Goal: Task Accomplishment & Management: Complete application form

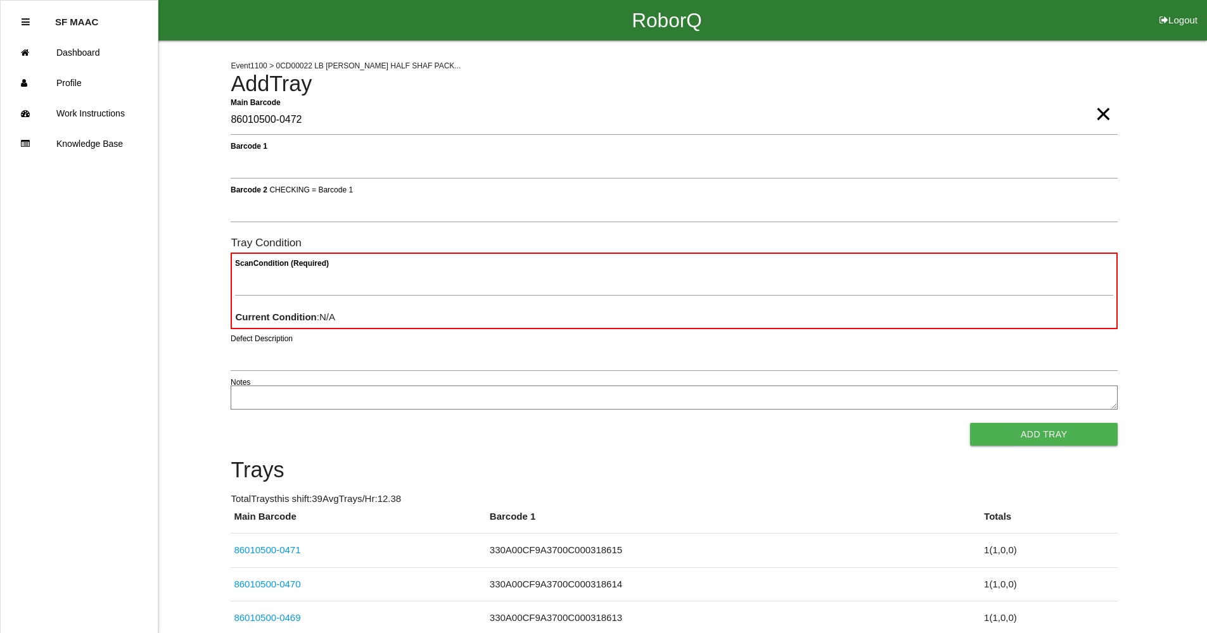
type Barcode "86010500-0472"
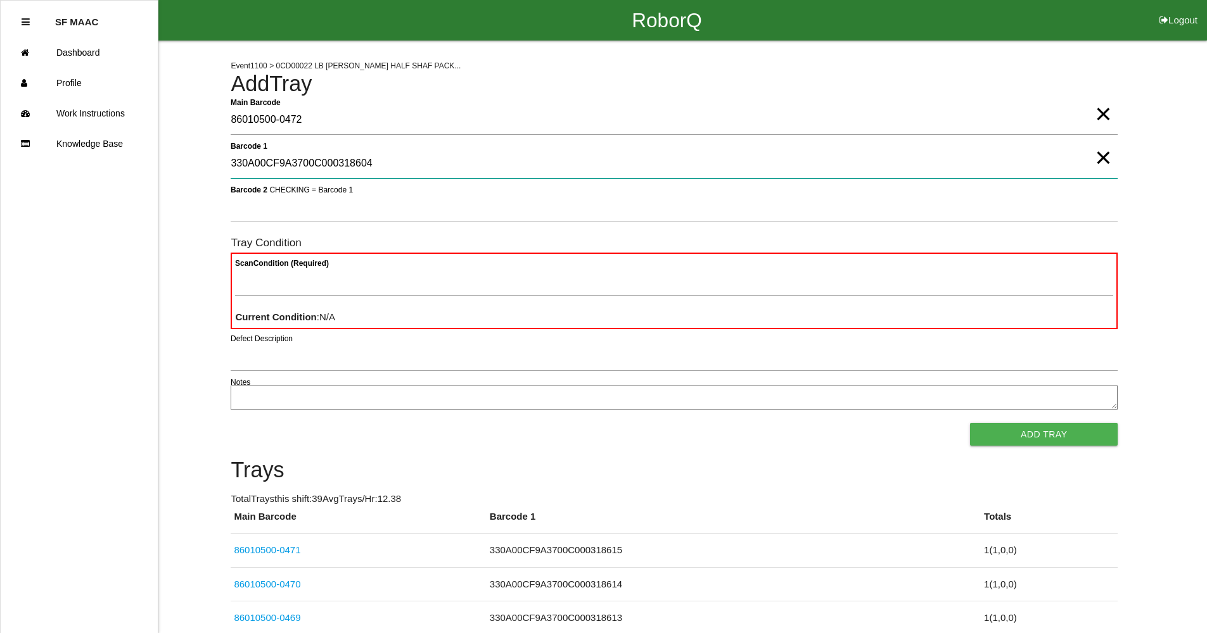
type 1 "330A00CF9A3700C000318604"
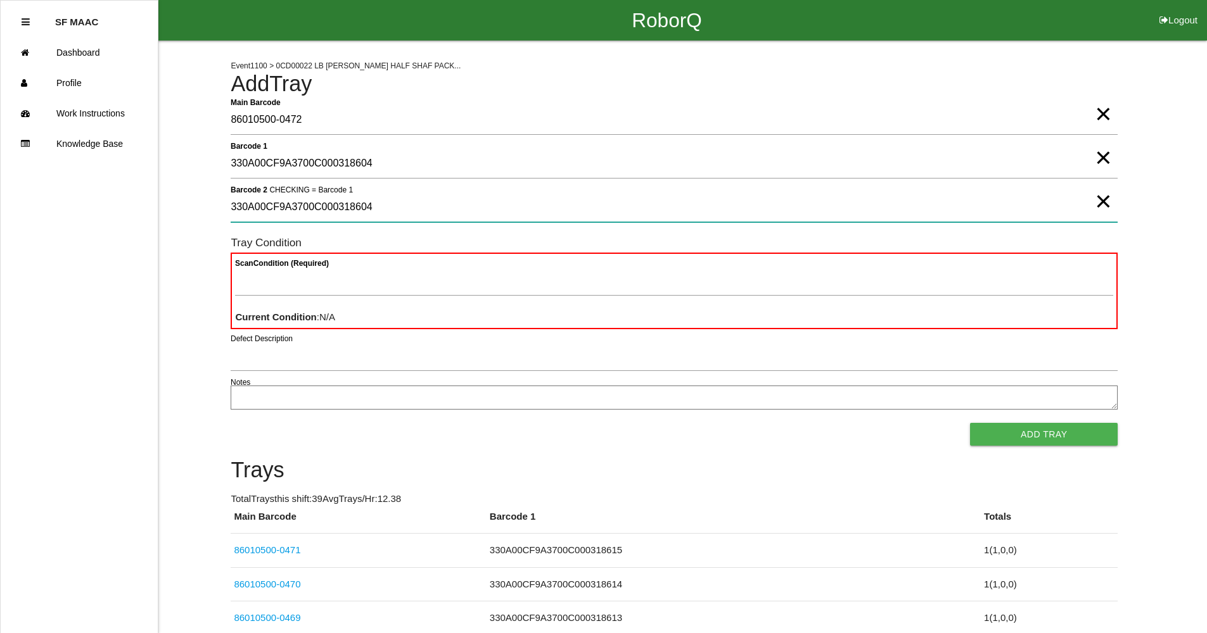
type 2 "330A00CF9A3700C000318604"
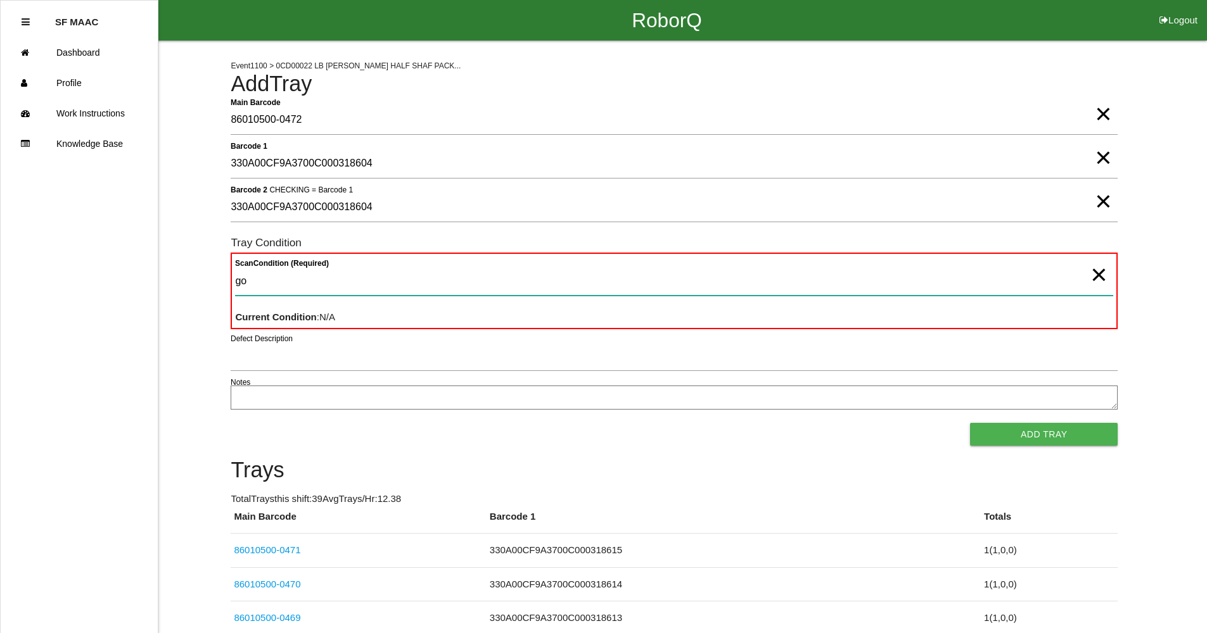
type Condition "goo"
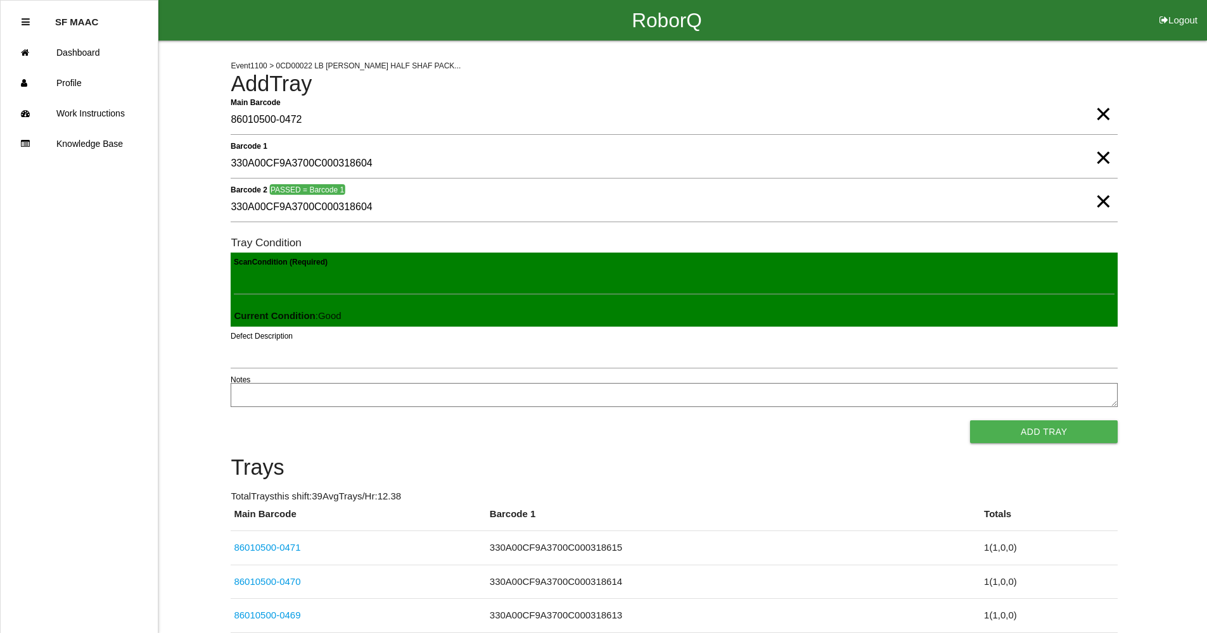
click at [970, 421] on button "Add Tray" at bounding box center [1044, 432] width 148 height 23
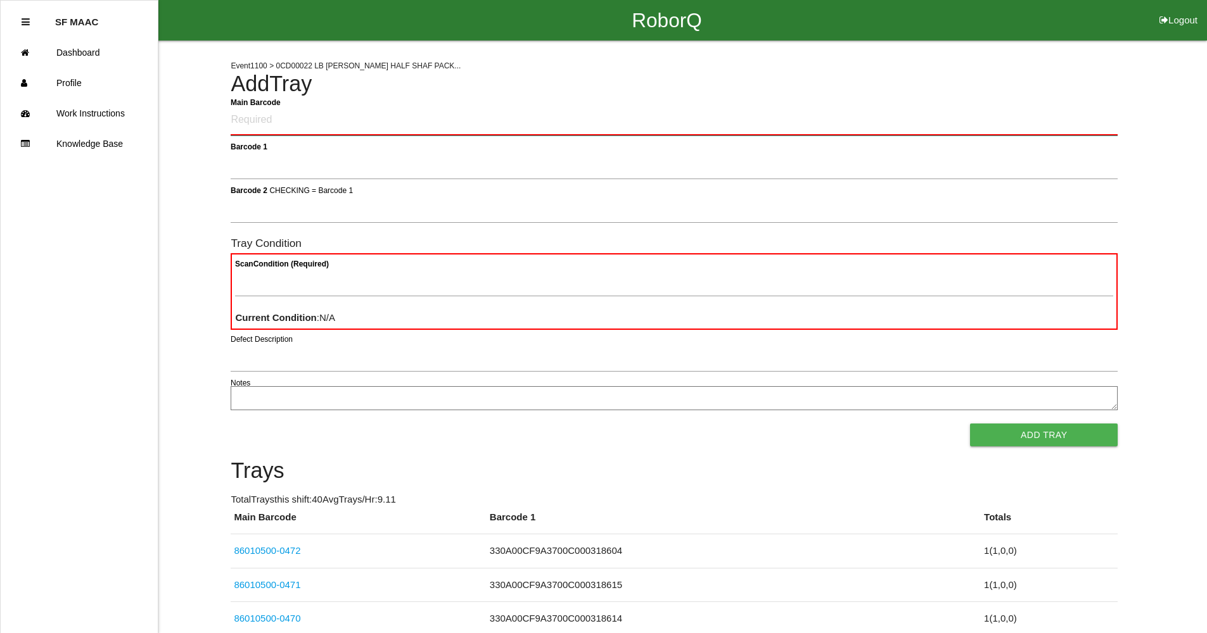
click at [852, 118] on Barcode "Main Barcode" at bounding box center [674, 121] width 887 height 30
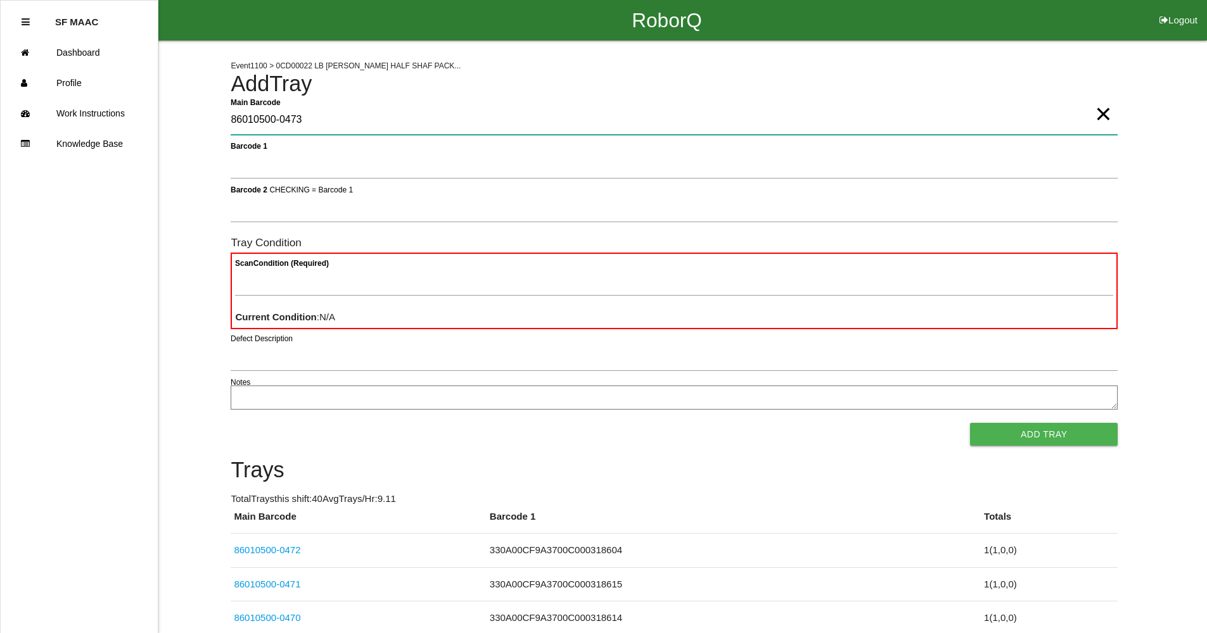
type Barcode "86010500-0473"
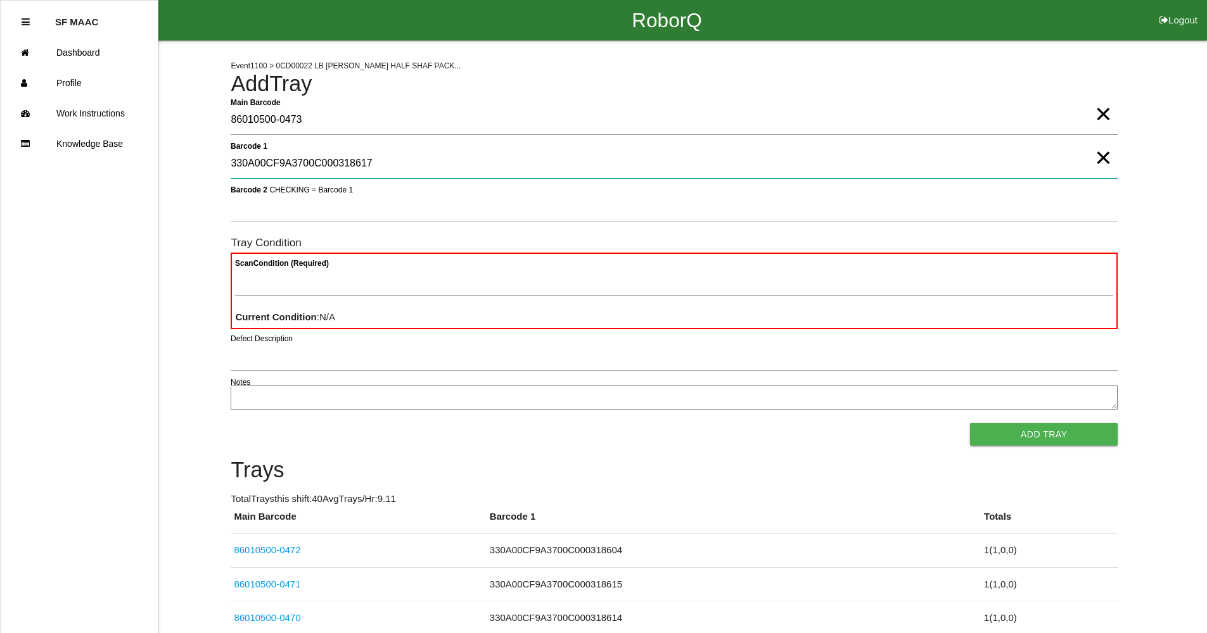
type 1 "330A00CF9A3700C000318617"
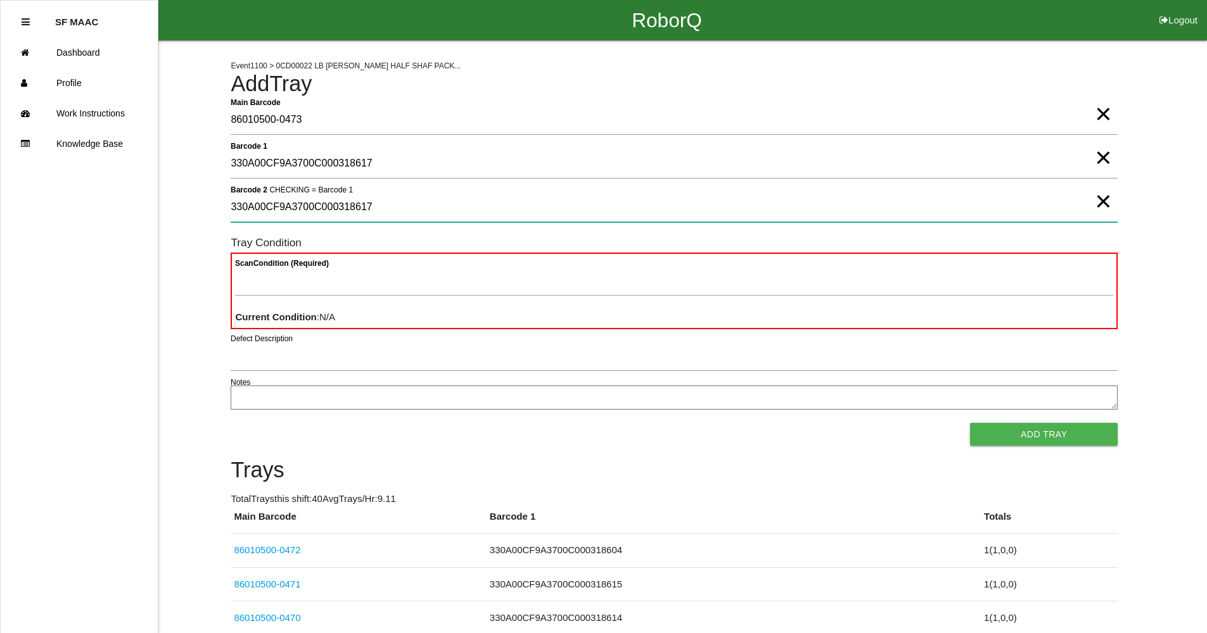
type 2 "330A00CF9A3700C000318617"
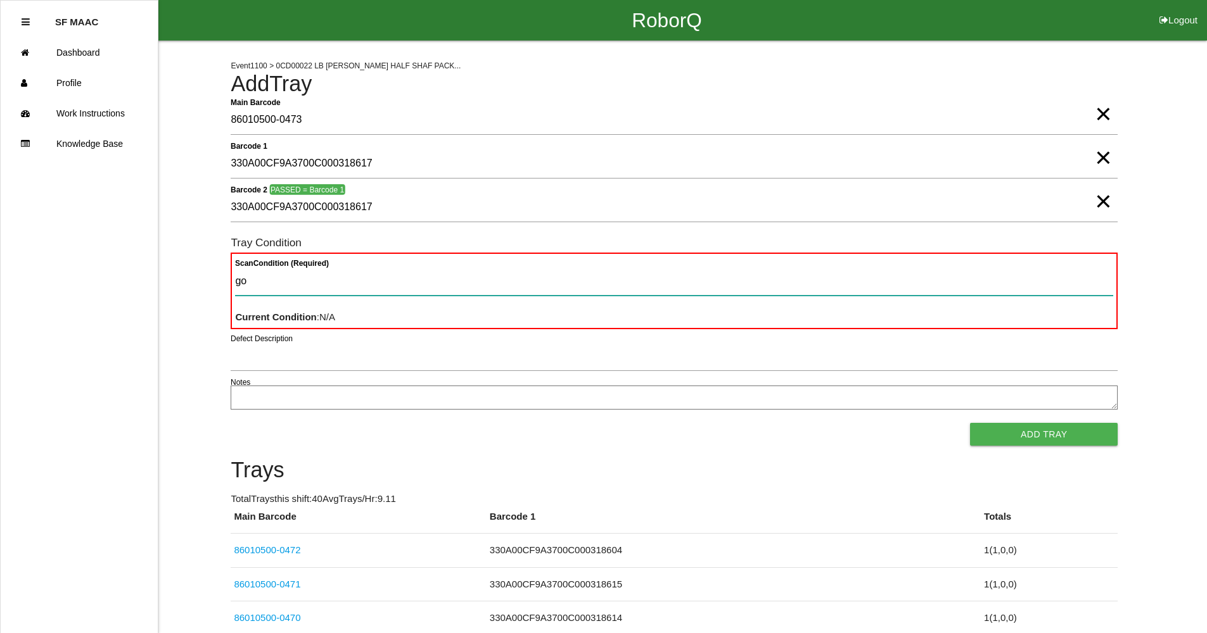
type Condition "goo"
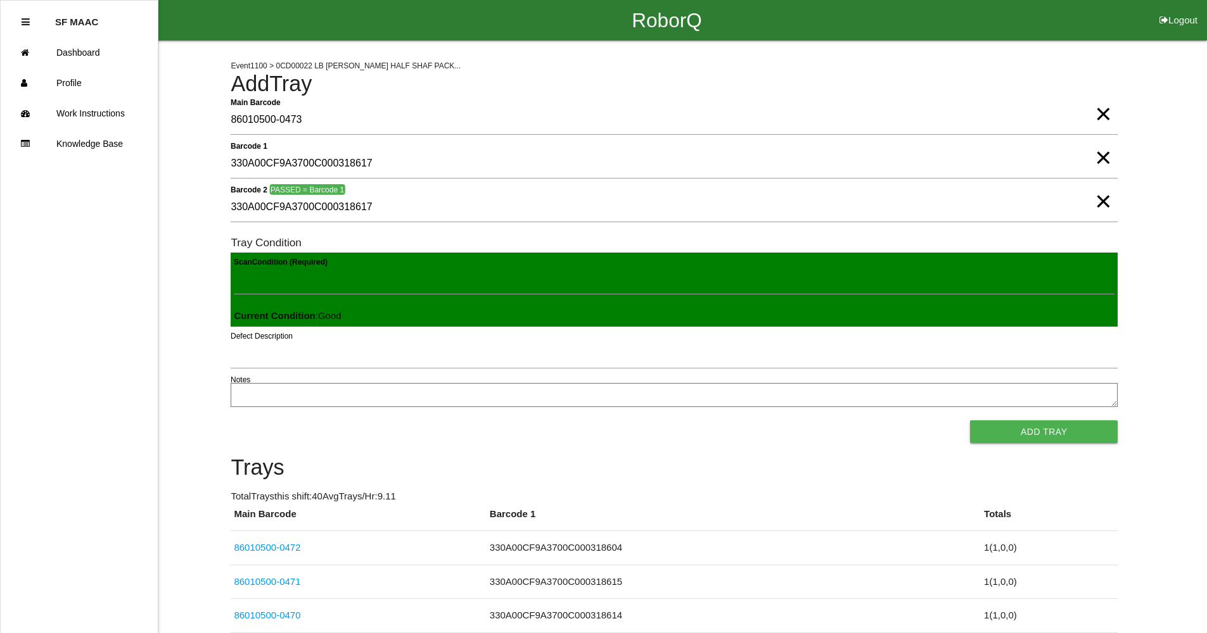
click at [970, 421] on button "Add Tray" at bounding box center [1044, 432] width 148 height 23
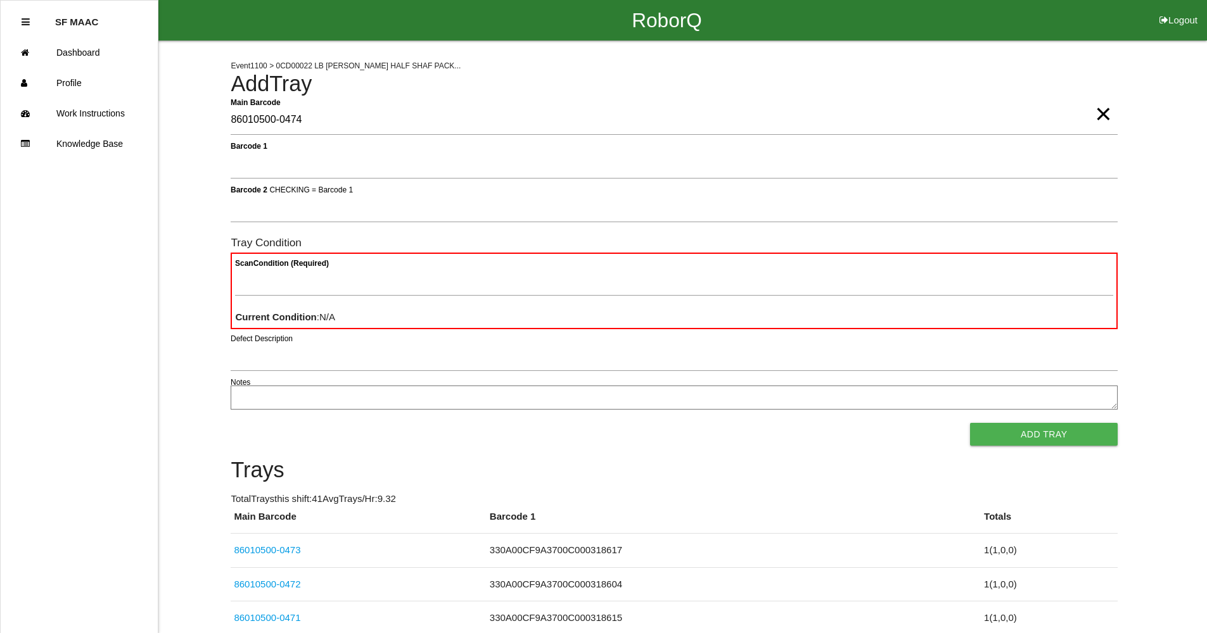
type Barcode "86010500-0474"
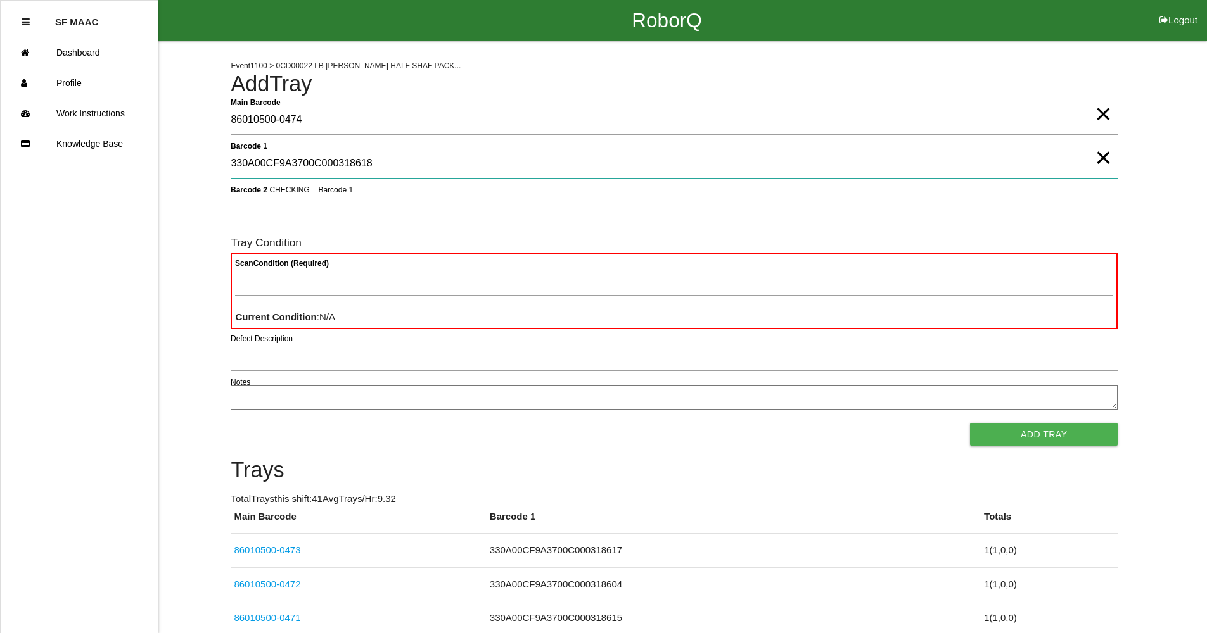
type 1 "330A00CF9A3700C000318618"
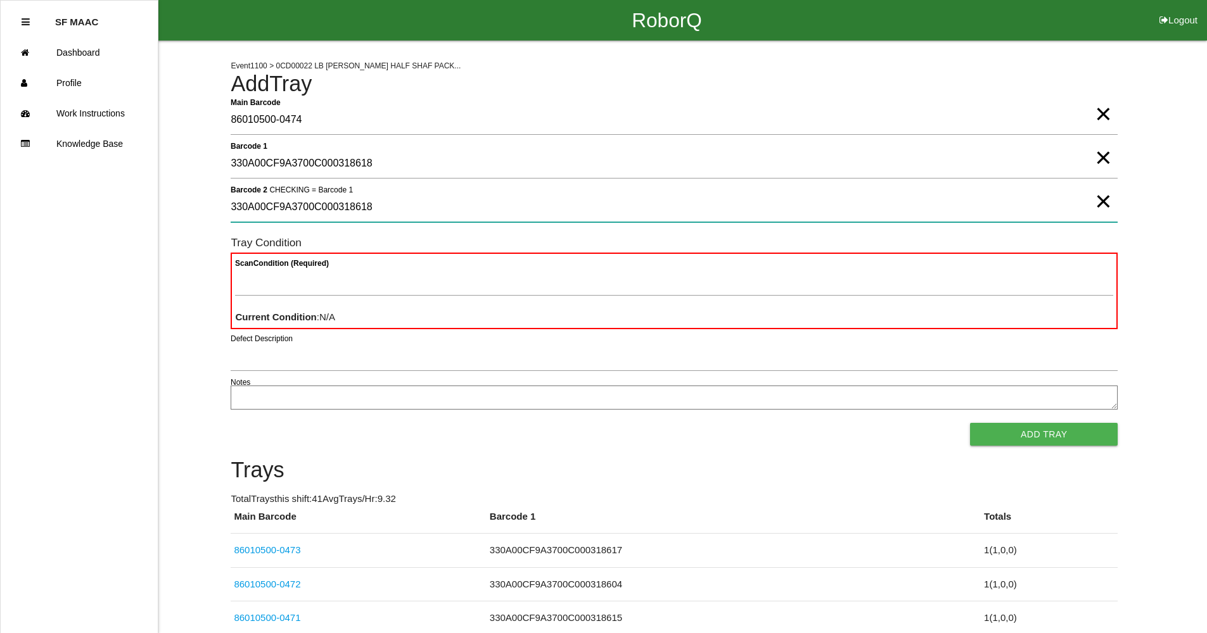
type 2 "330A00CF9A3700C000318618"
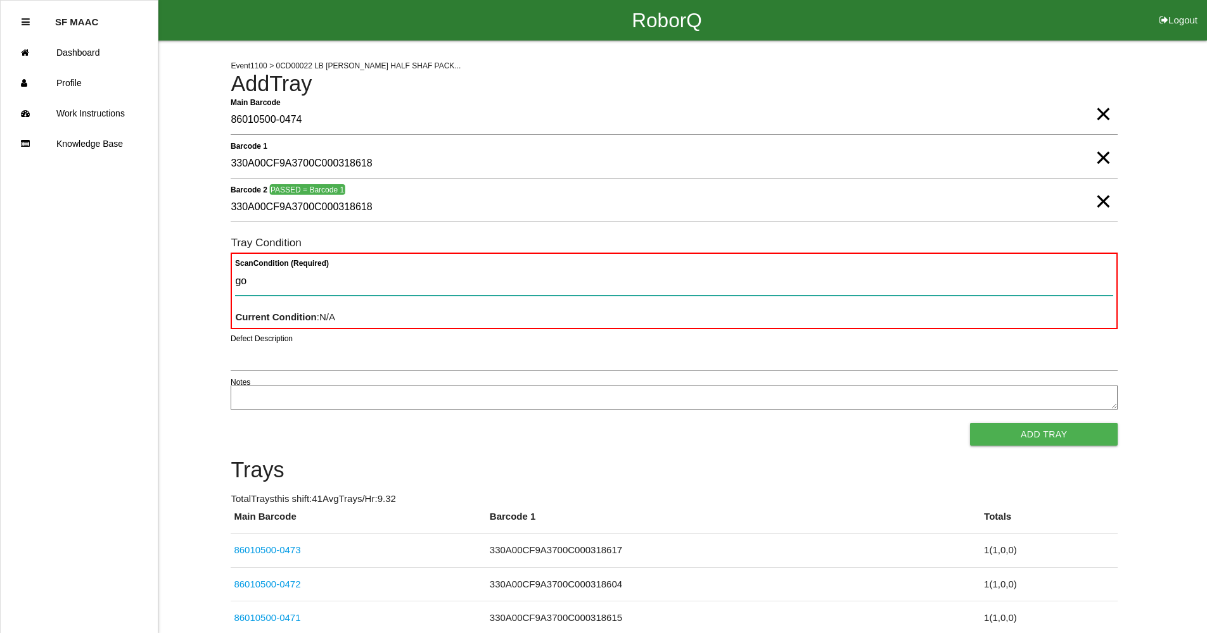
type Condition "goo"
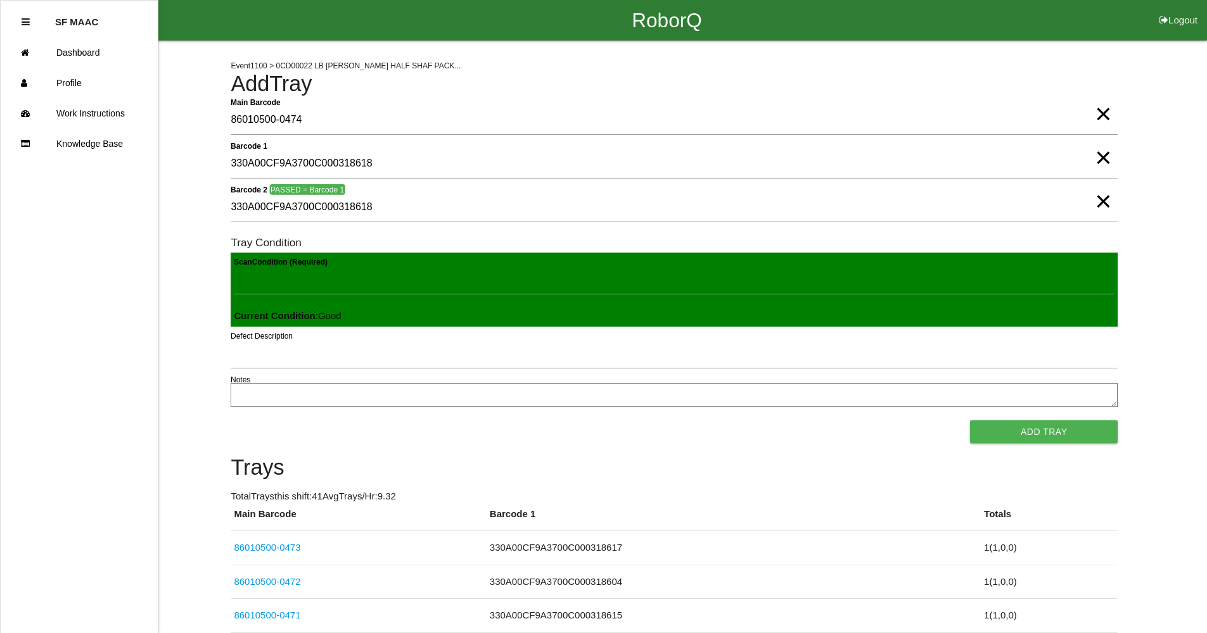
click at [970, 421] on button "Add Tray" at bounding box center [1044, 432] width 148 height 23
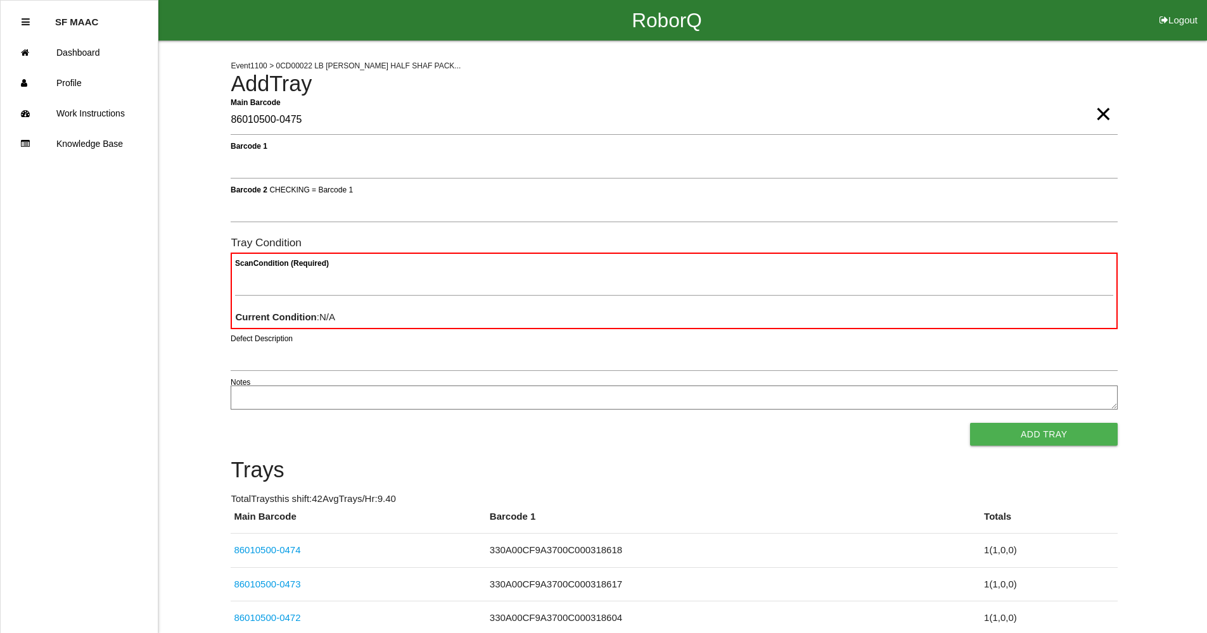
type Barcode "86010500-0475"
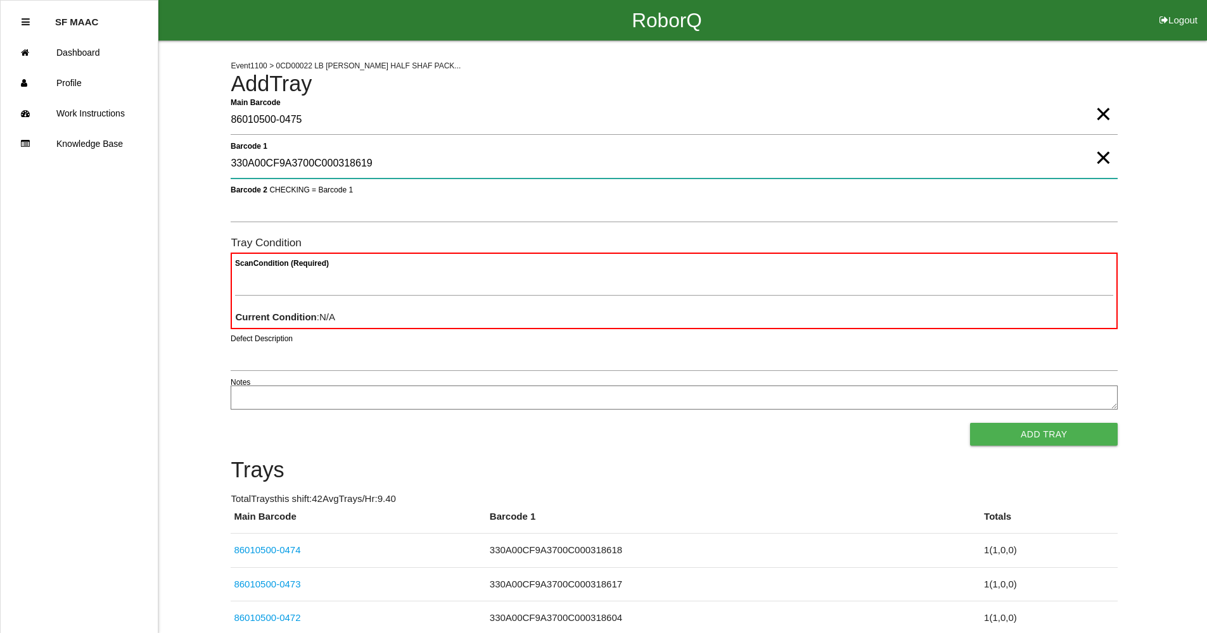
type 1 "330A00CF9A3700C000318619"
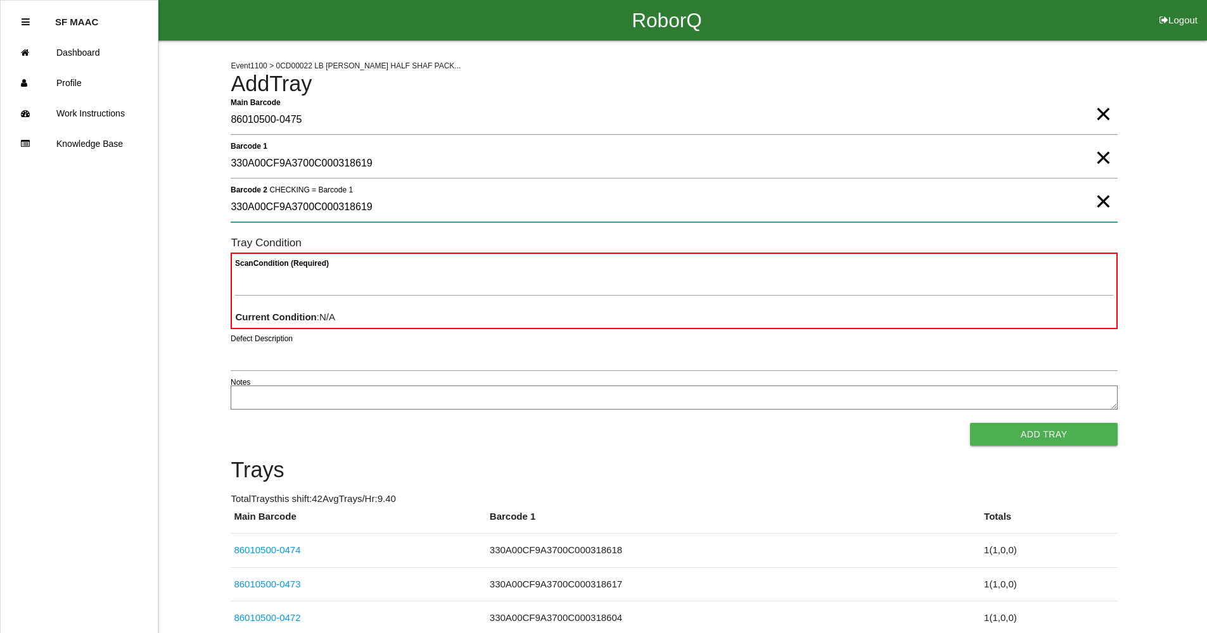
type 2 "330A00CF9A3700C000318619"
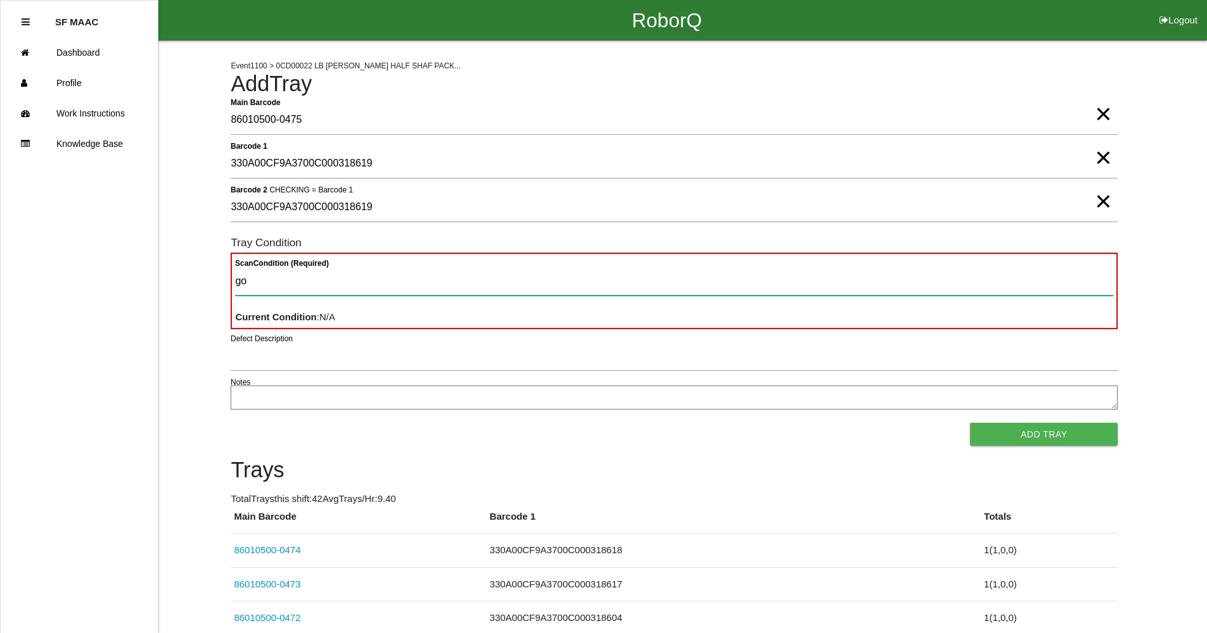
type Condition "goo"
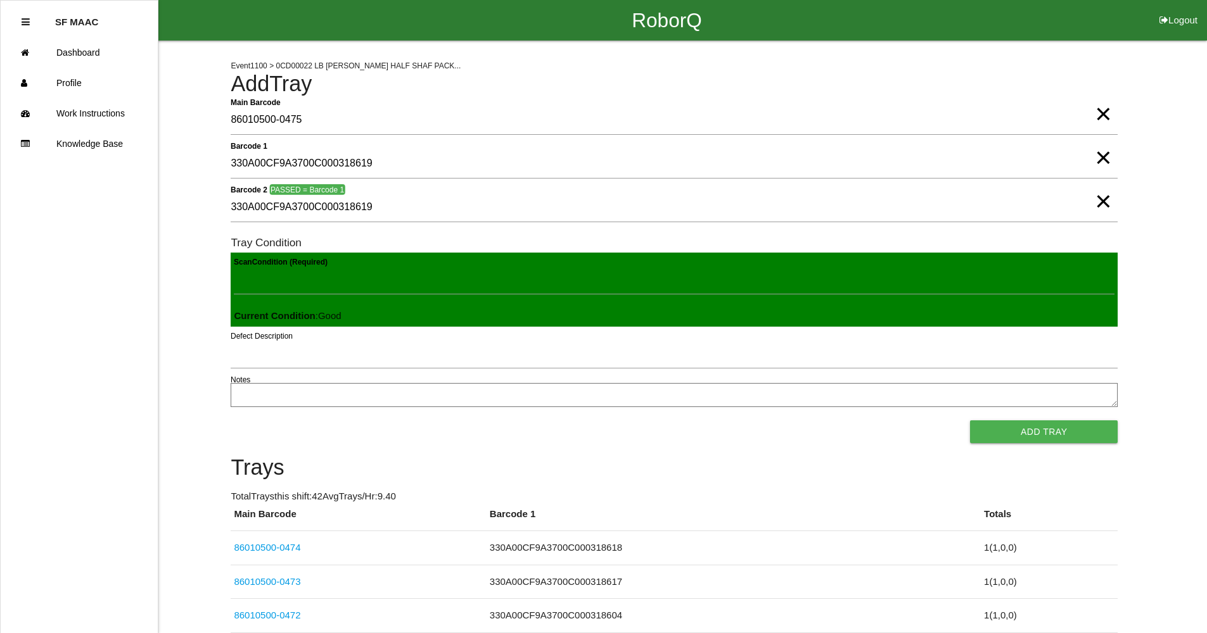
click at [970, 421] on button "Add Tray" at bounding box center [1044, 432] width 148 height 23
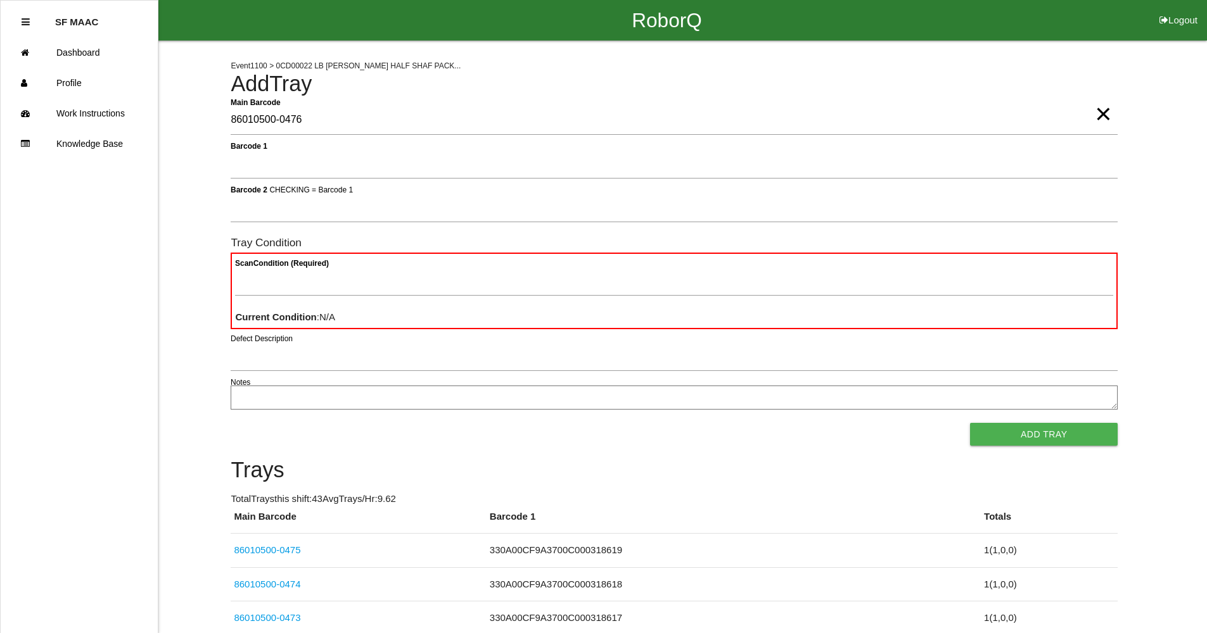
type Barcode "86010500-0476"
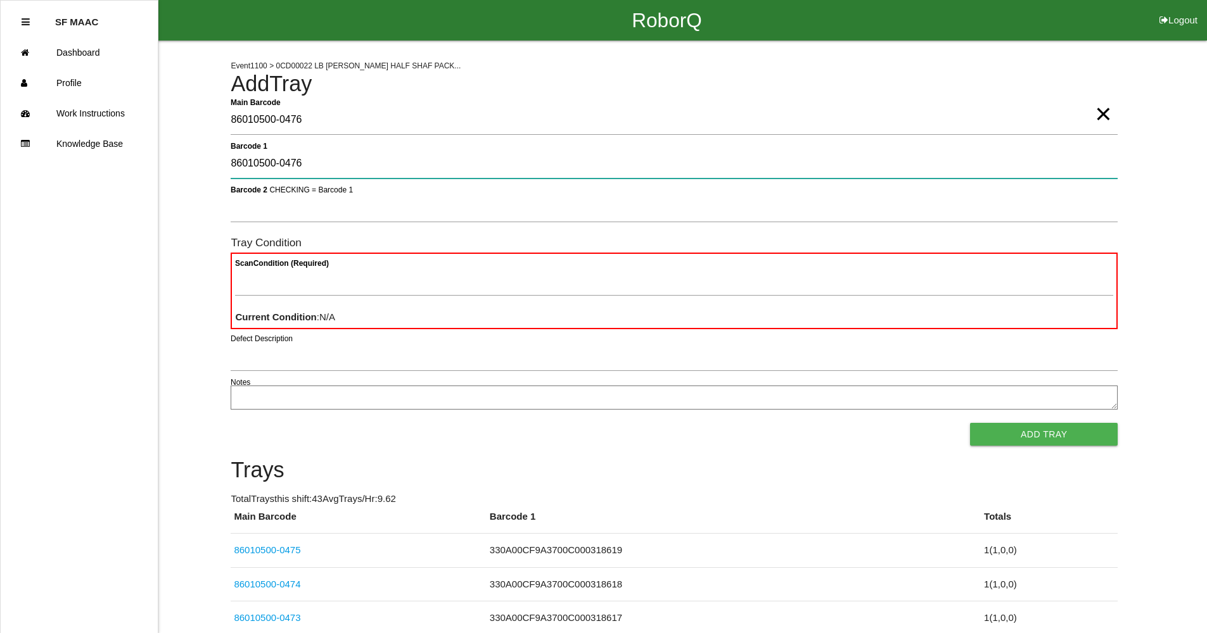
type 1 "86010500-0476"
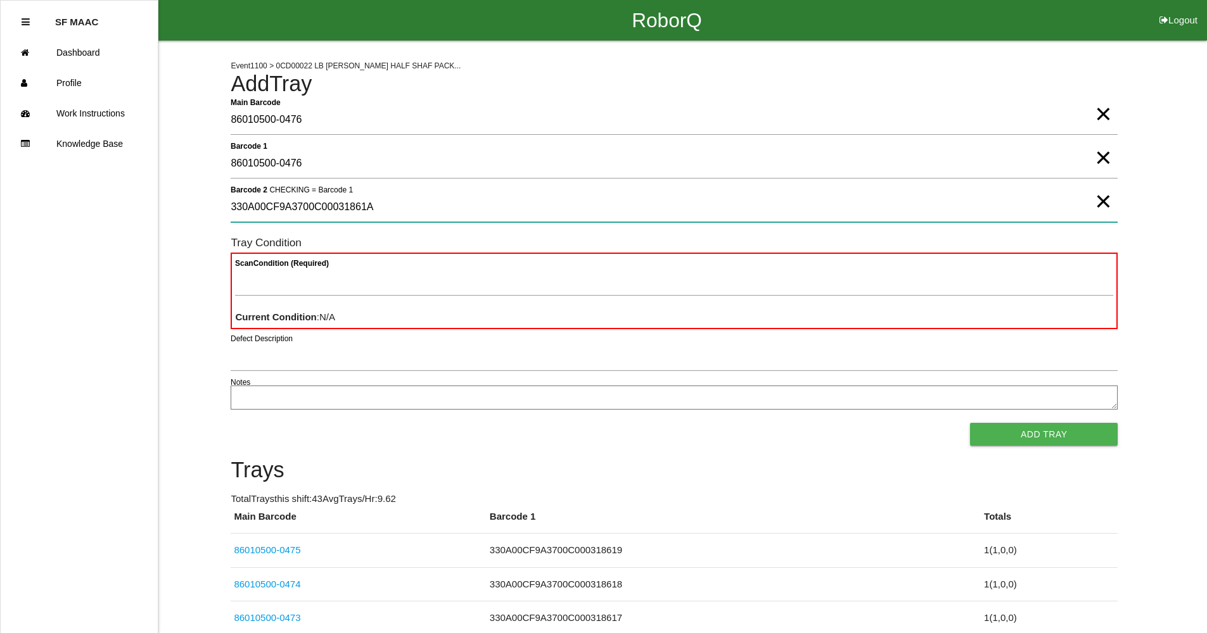
type 2 "330A00CF9A3700C00031861A"
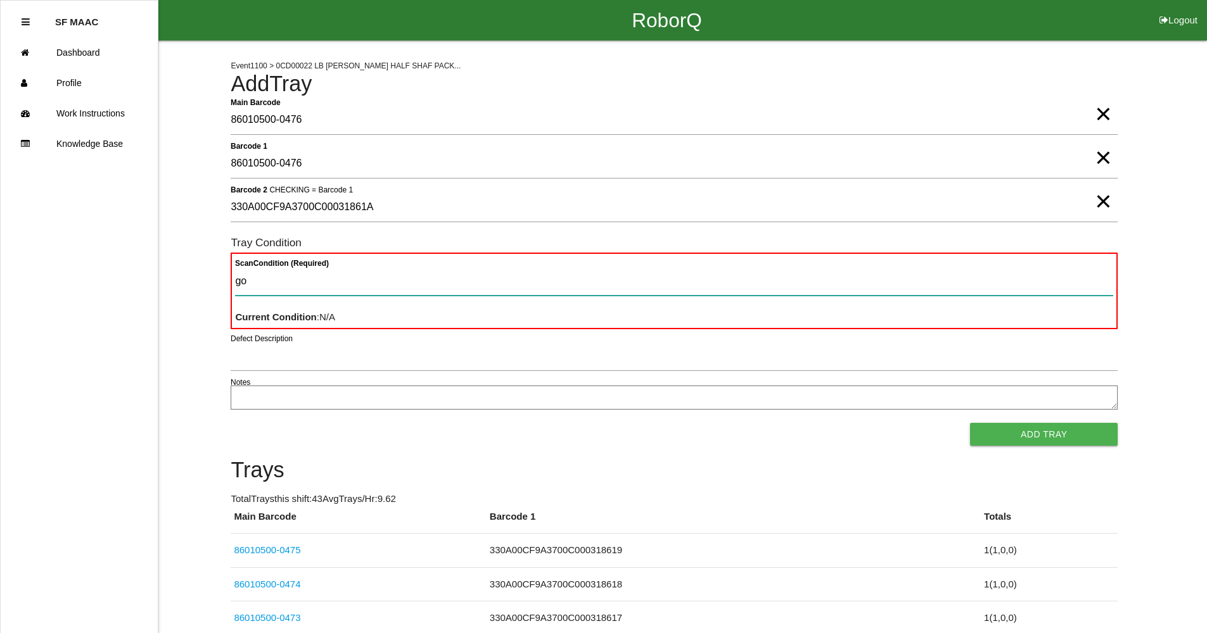
type Condition "goo"
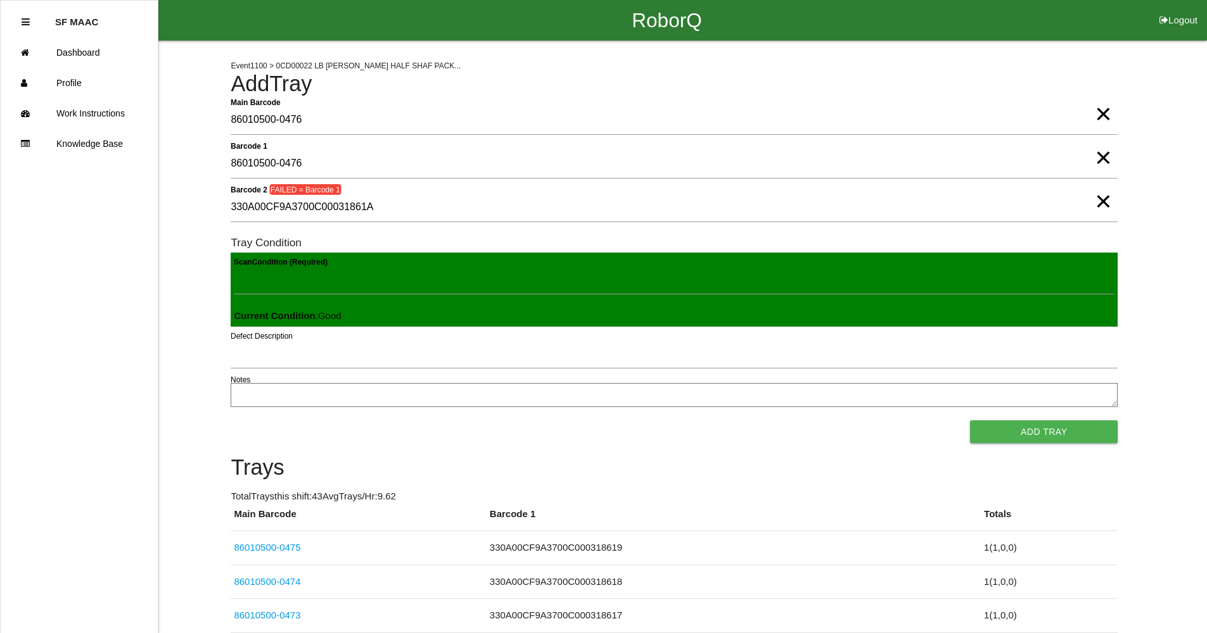
click at [970, 421] on button "Add Tray" at bounding box center [1044, 432] width 148 height 23
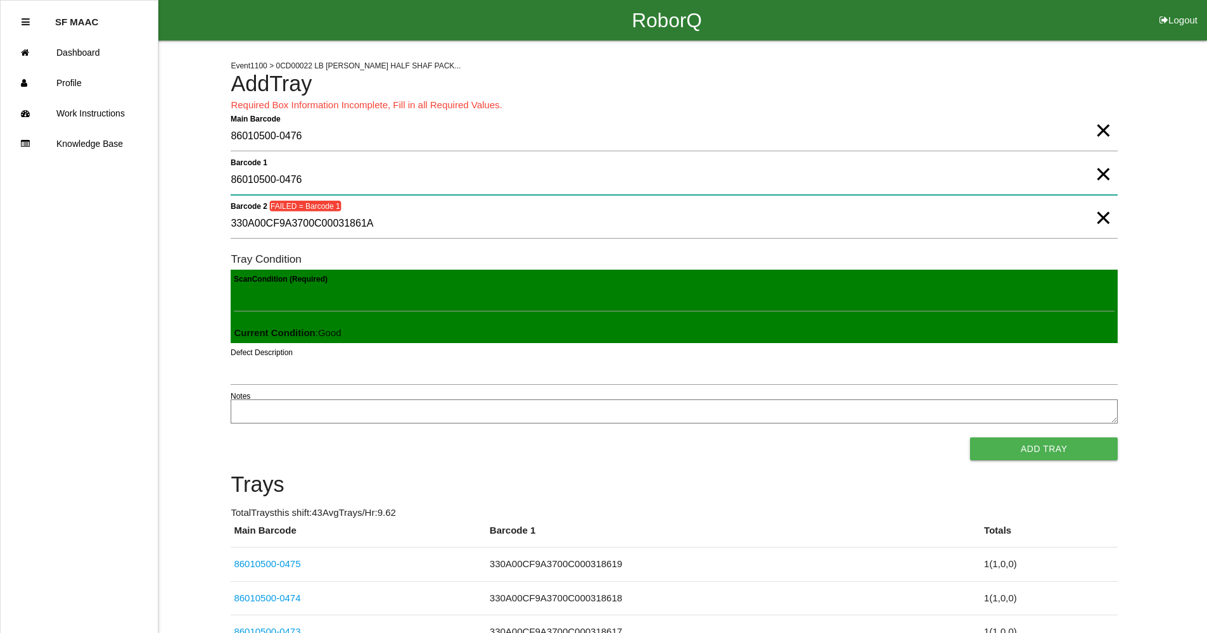
click at [279, 186] on 1 "86010500-0476" at bounding box center [674, 180] width 887 height 29
click at [311, 182] on 1 "86010500-0476" at bounding box center [674, 180] width 887 height 29
click at [1105, 174] on span "×" at bounding box center [1102, 161] width 16 height 25
click at [1052, 168] on 1 "Barcode 1" at bounding box center [674, 180] width 887 height 29
type 1 "330A00CF9A3700C00031861A"
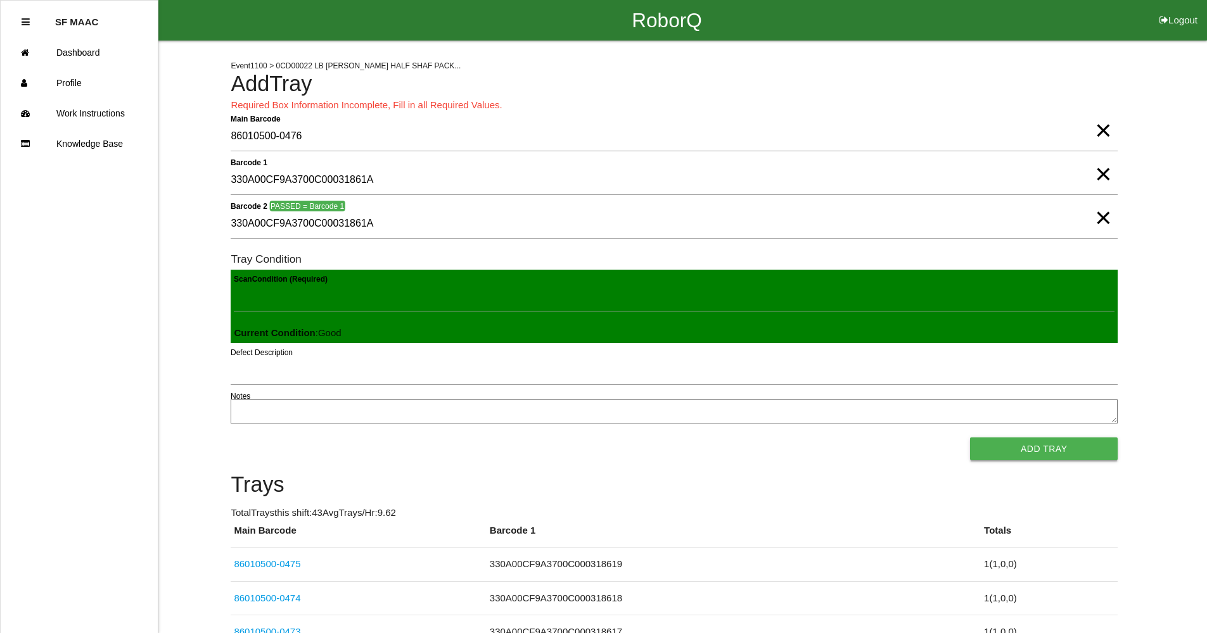
click at [1039, 448] on button "Add Tray" at bounding box center [1044, 449] width 148 height 23
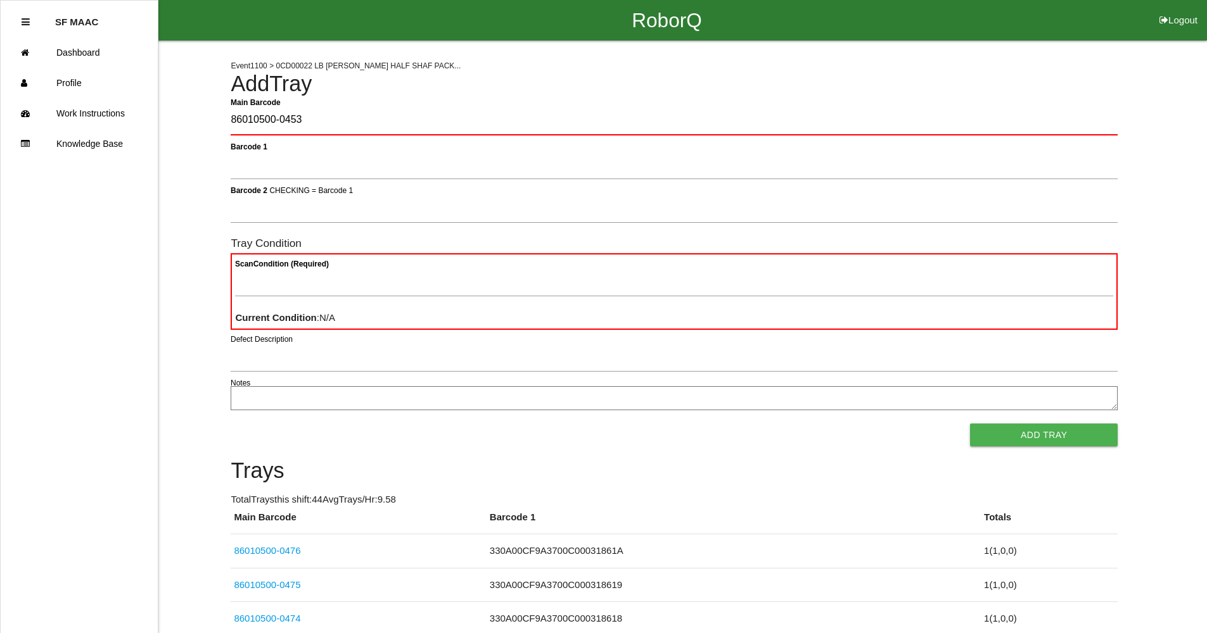
type Barcode "86010500-0453"
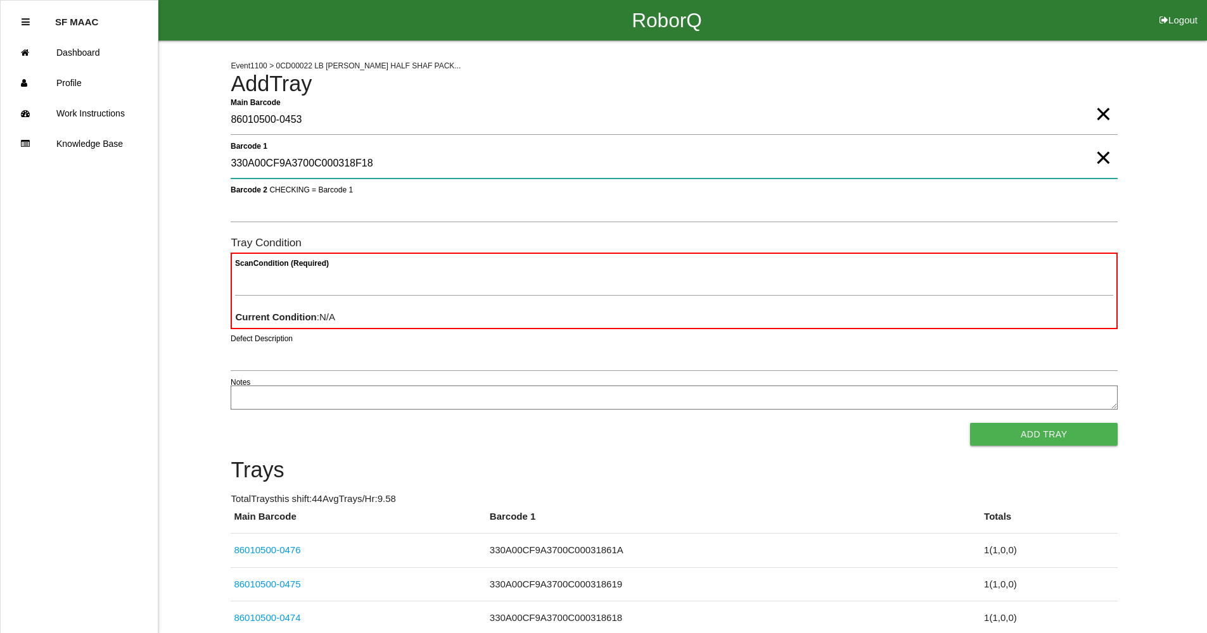
type 1 "330A00CF9A3700C000318F18"
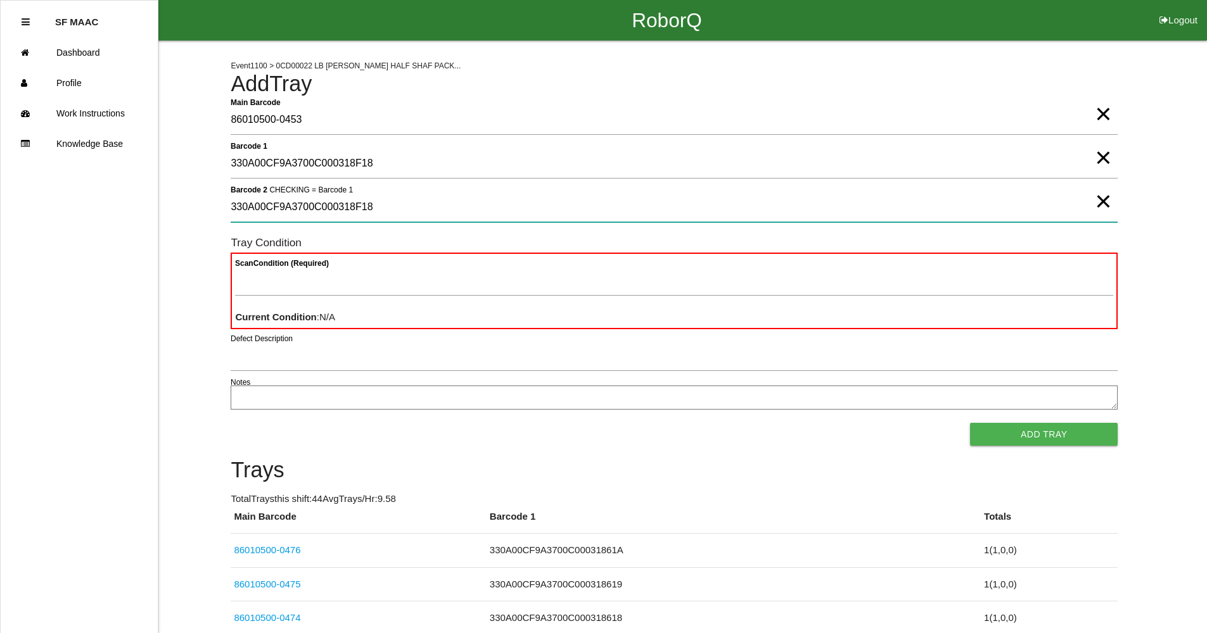
type 2 "330A00CF9A3700C000318F18"
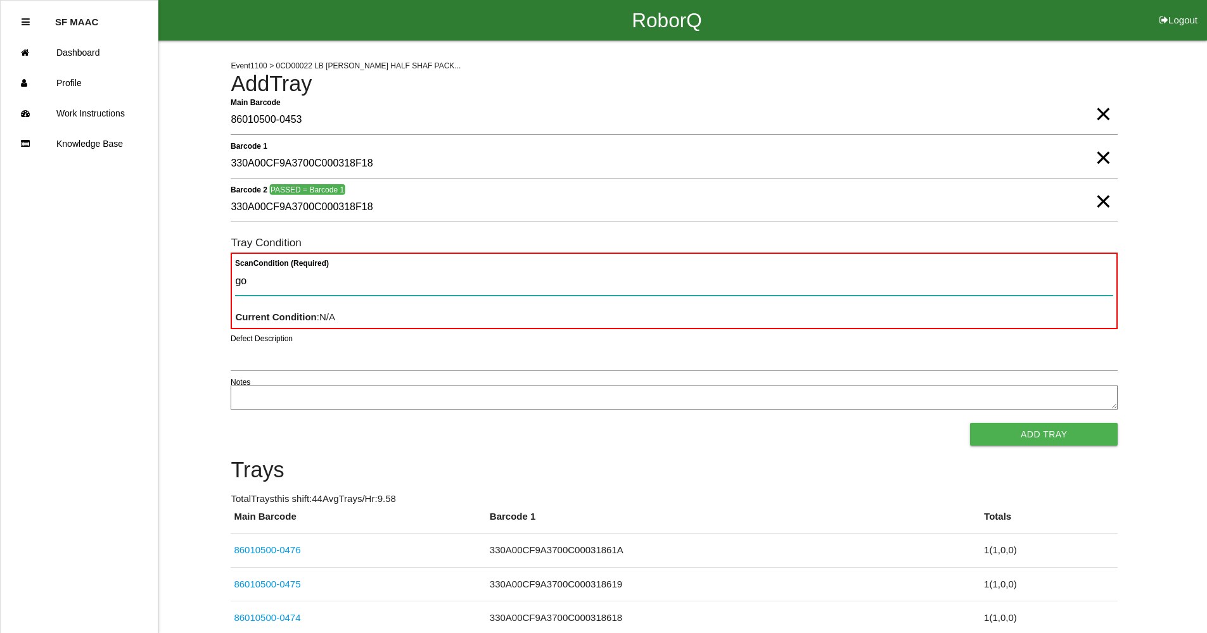
type Condition "goo"
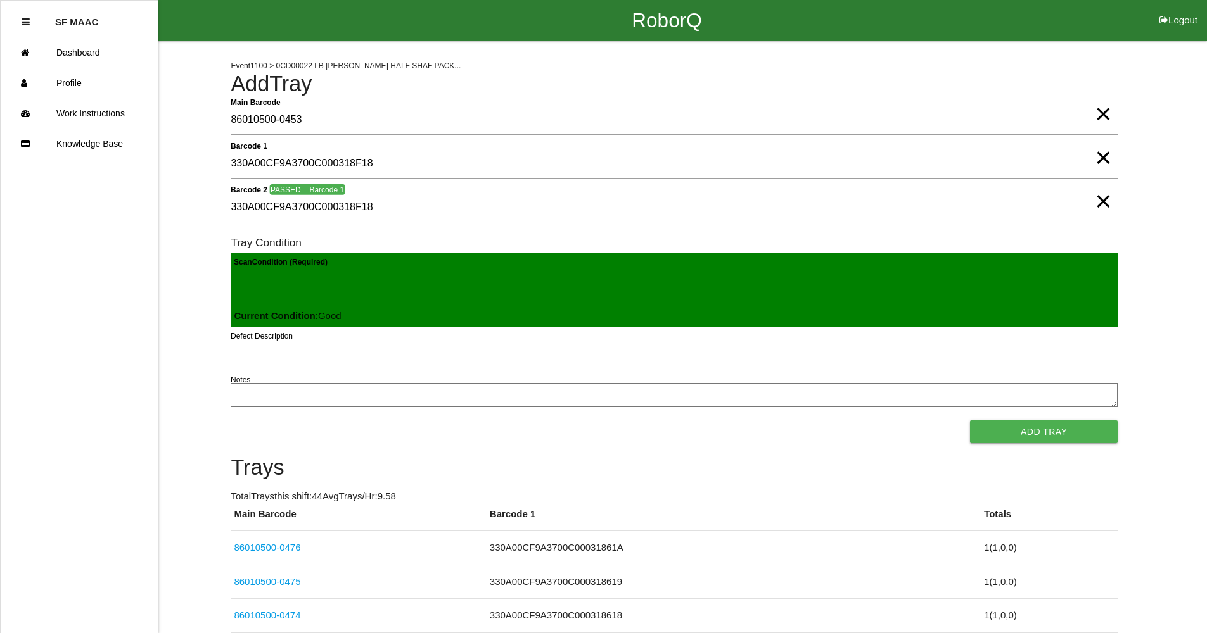
click at [970, 421] on button "Add Tray" at bounding box center [1044, 432] width 148 height 23
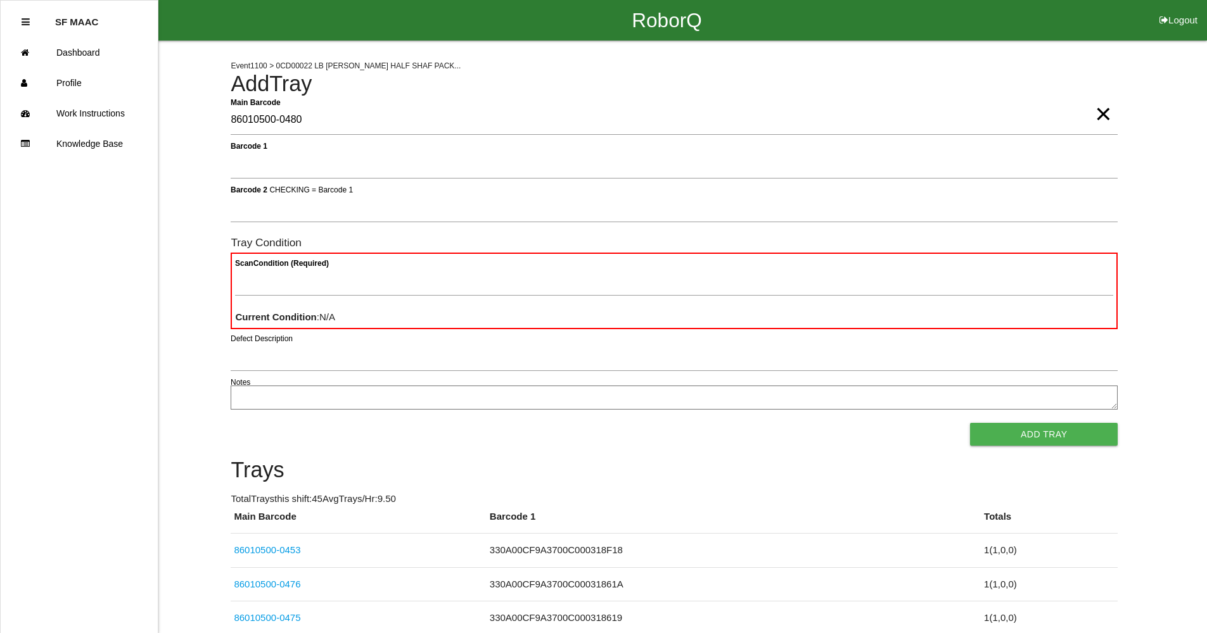
type Barcode "86010500-0480"
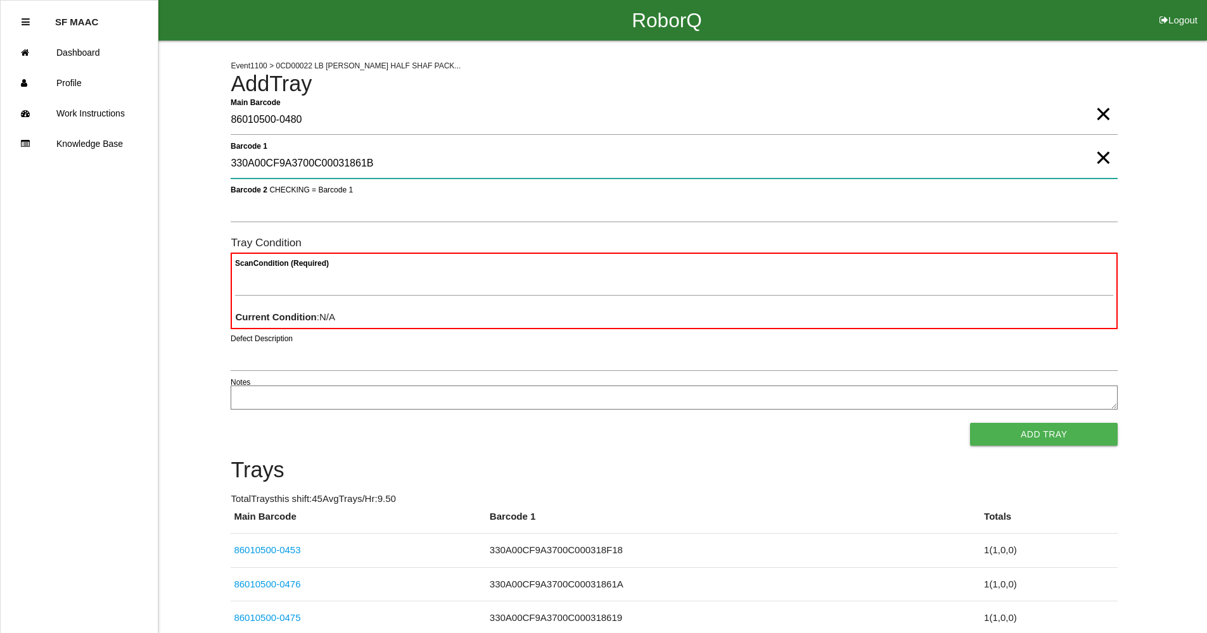
type 1 "330A00CF9A3700C00031861B"
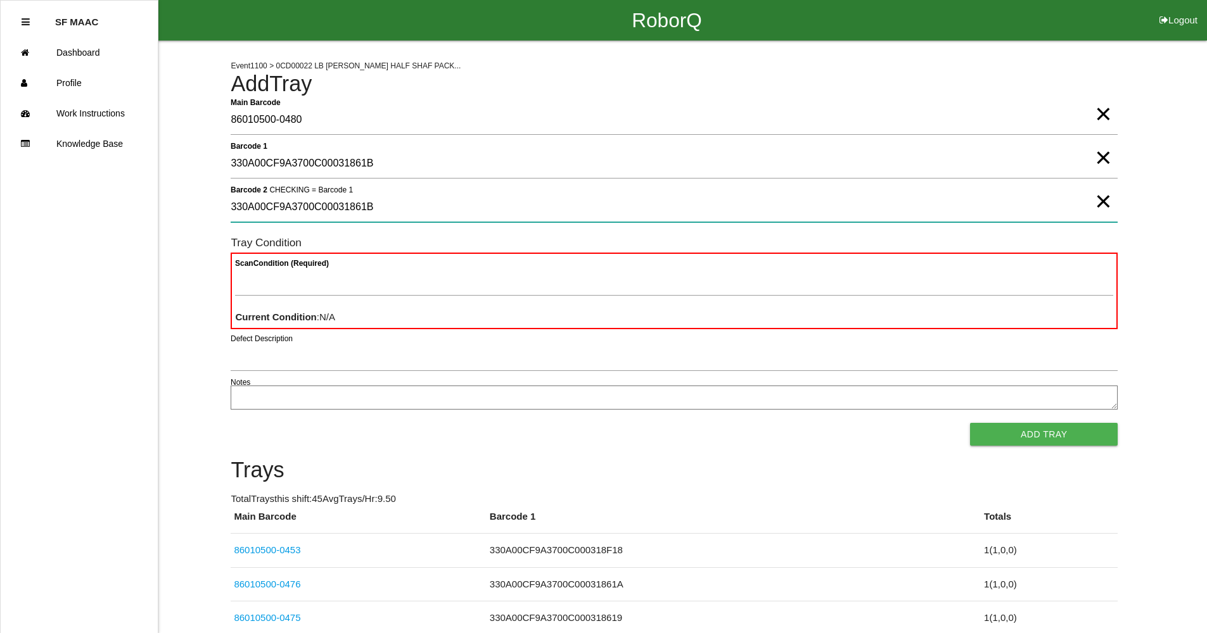
type 2 "330A00CF9A3700C00031861B"
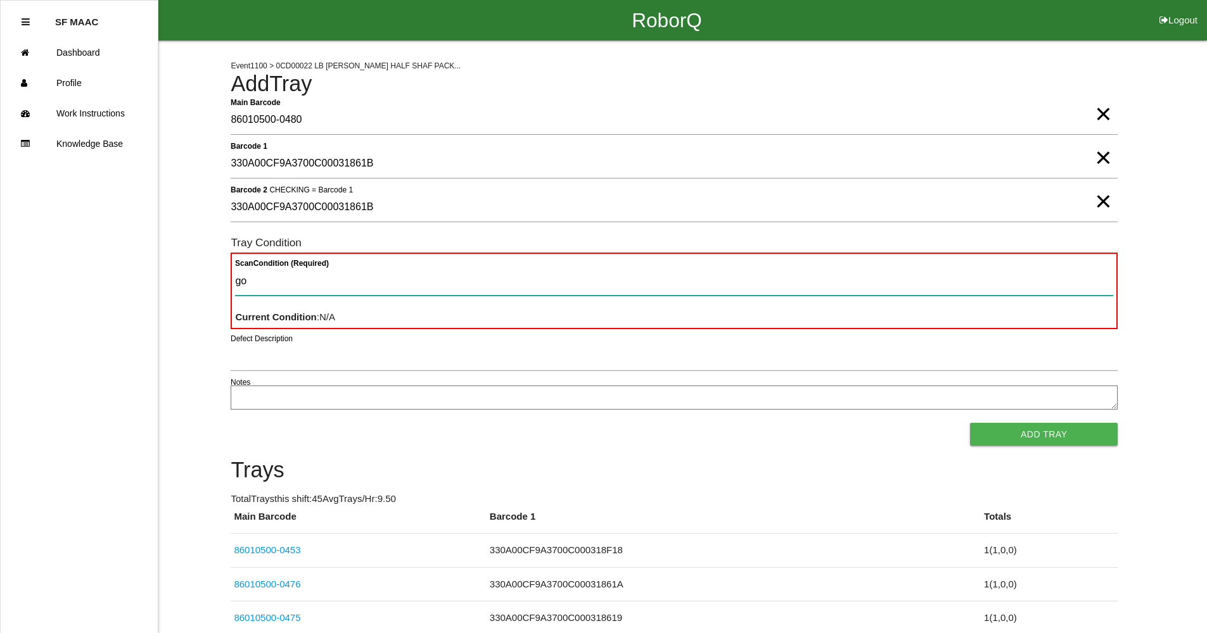
type Condition "goo"
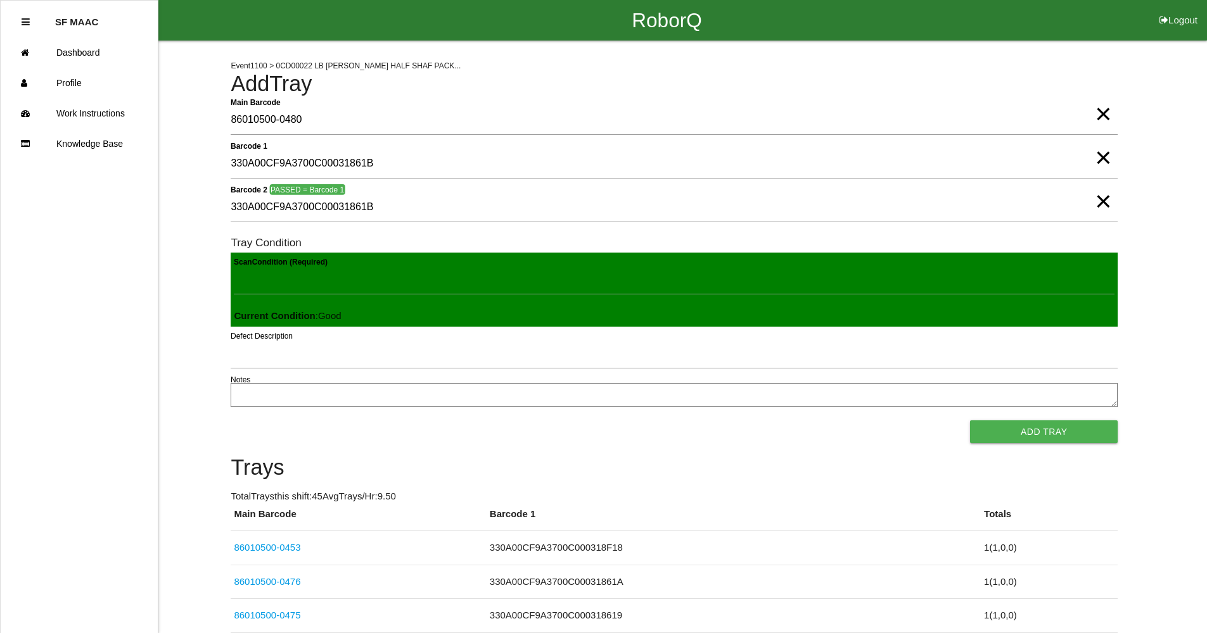
click at [970, 421] on button "Add Tray" at bounding box center [1044, 432] width 148 height 23
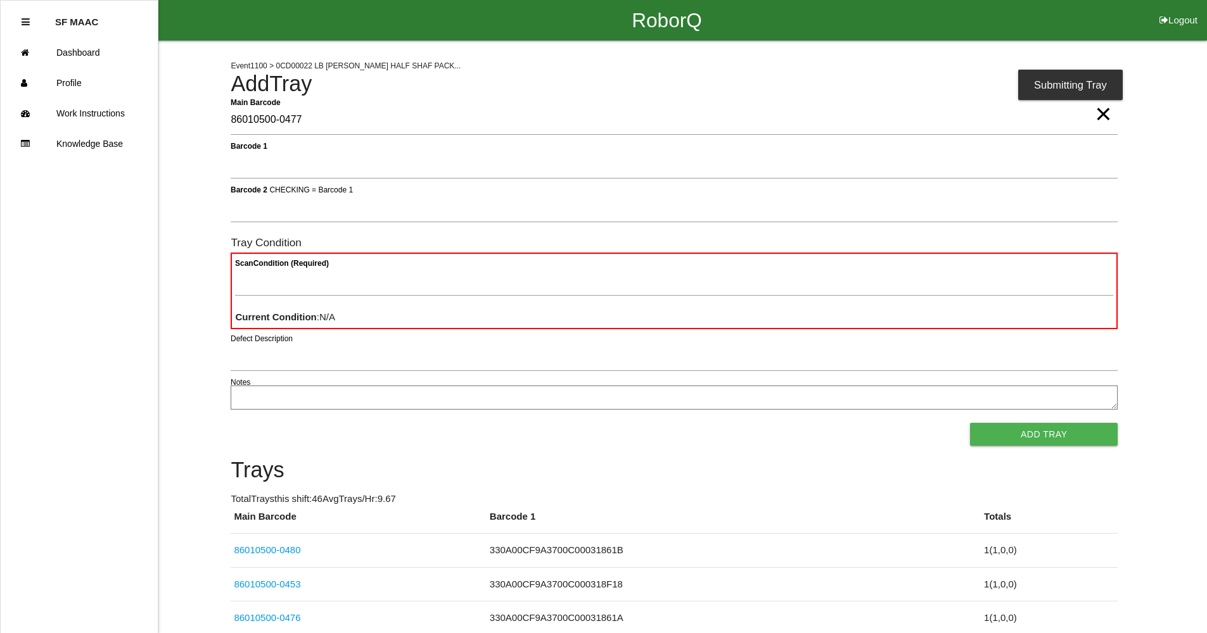
type Barcode "86010500-0477"
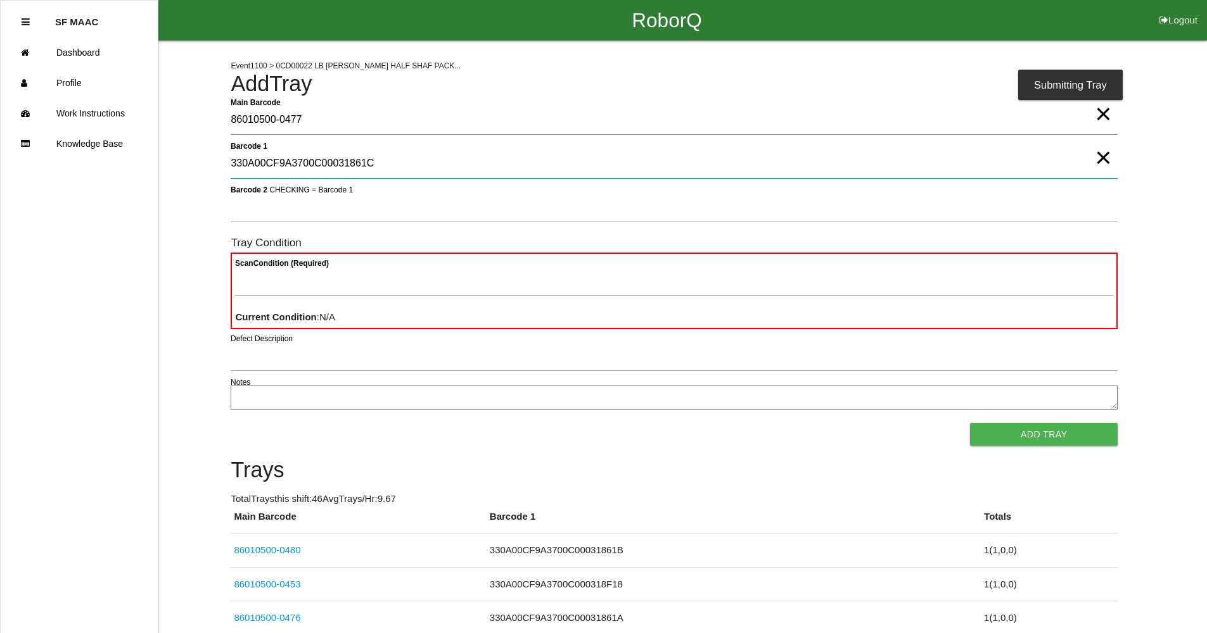
type 1 "330A00CF9A3700C00031861C"
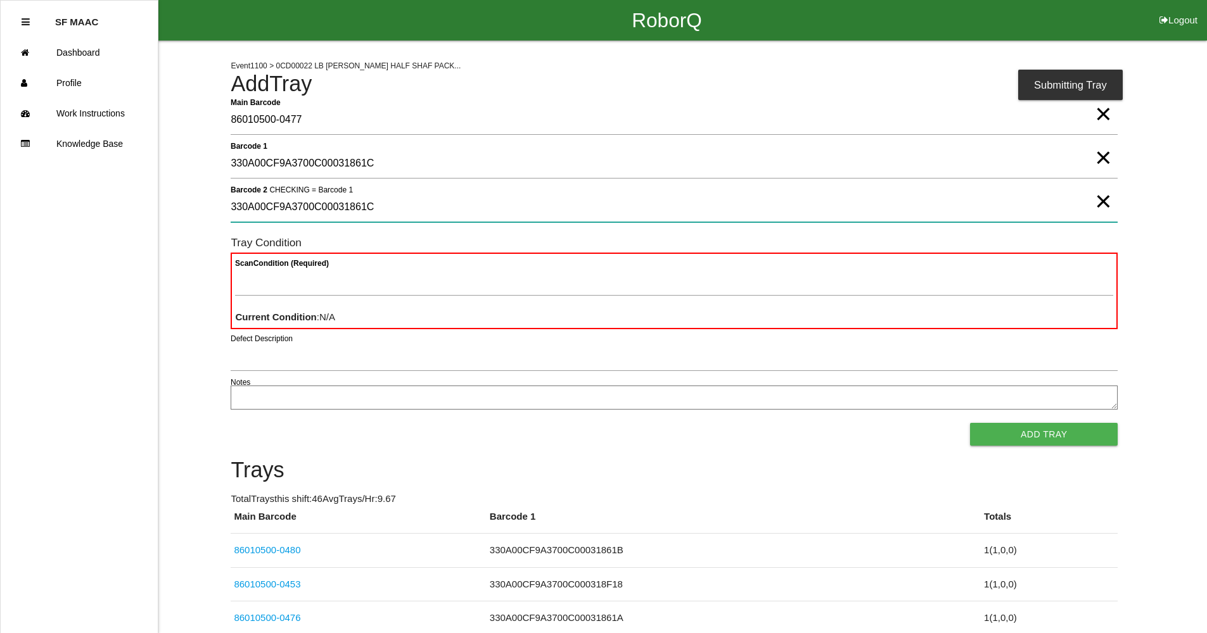
type 2 "330A00CF9A3700C00031861C"
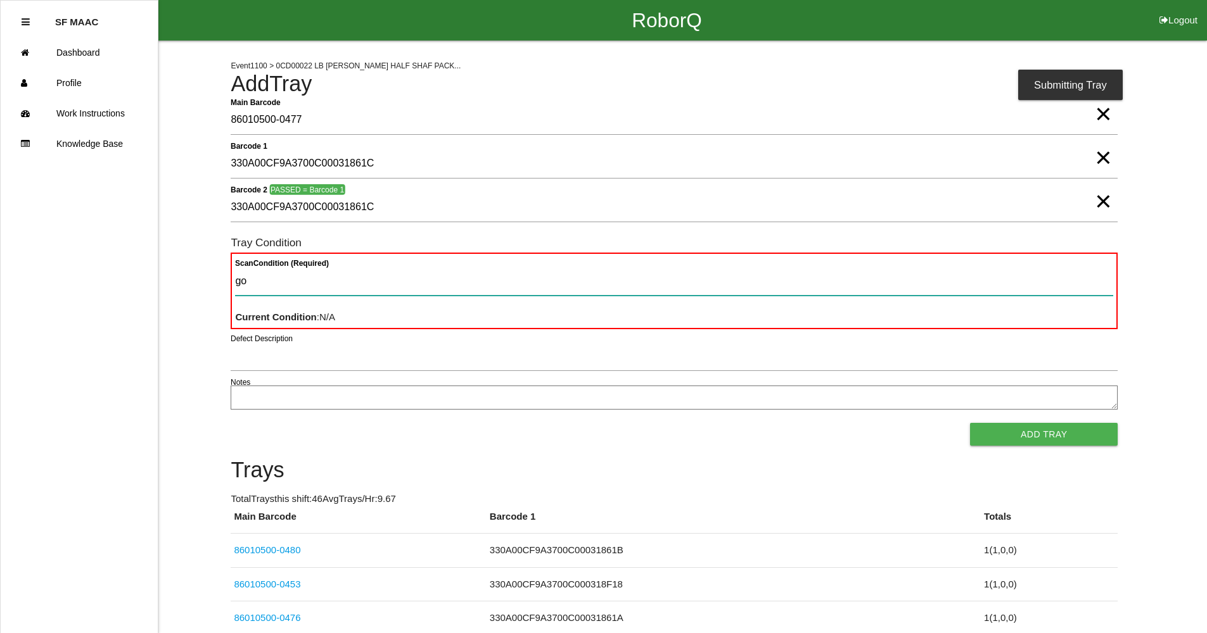
type Condition "goo"
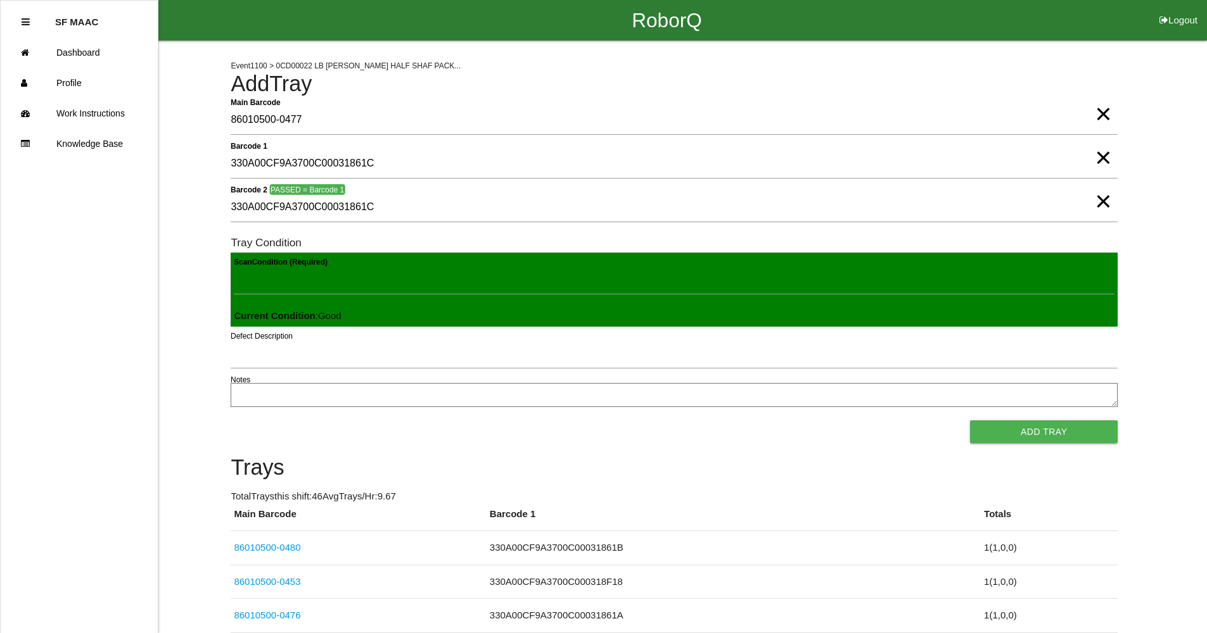
click at [970, 421] on button "Add Tray" at bounding box center [1044, 432] width 148 height 23
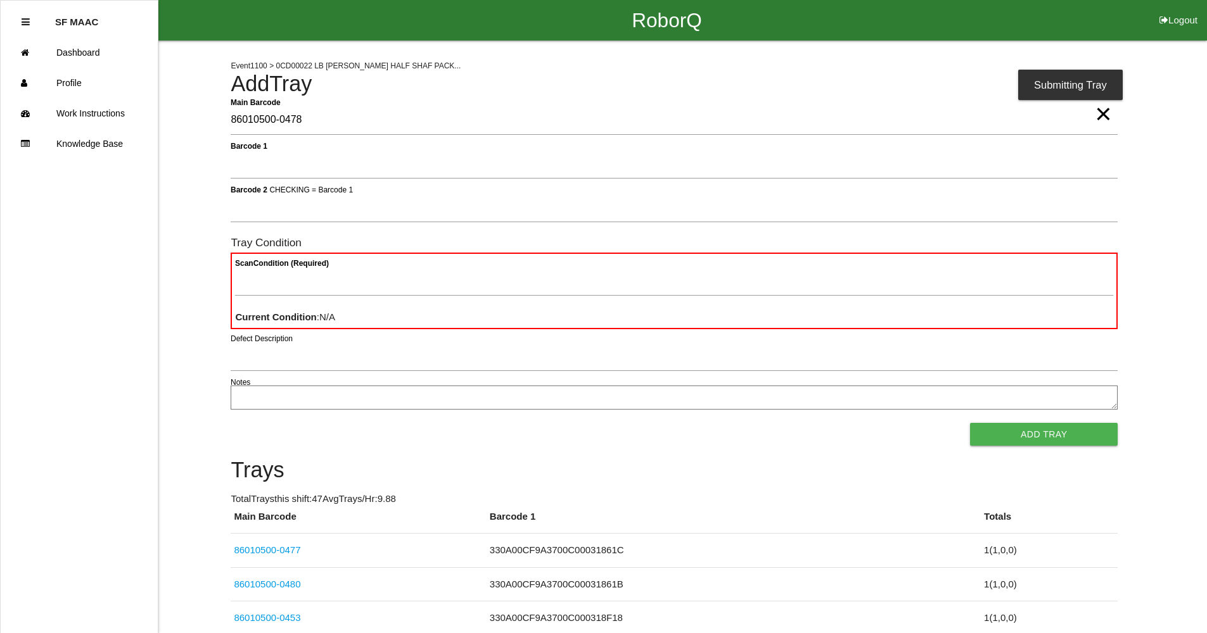
type Barcode "86010500-0478"
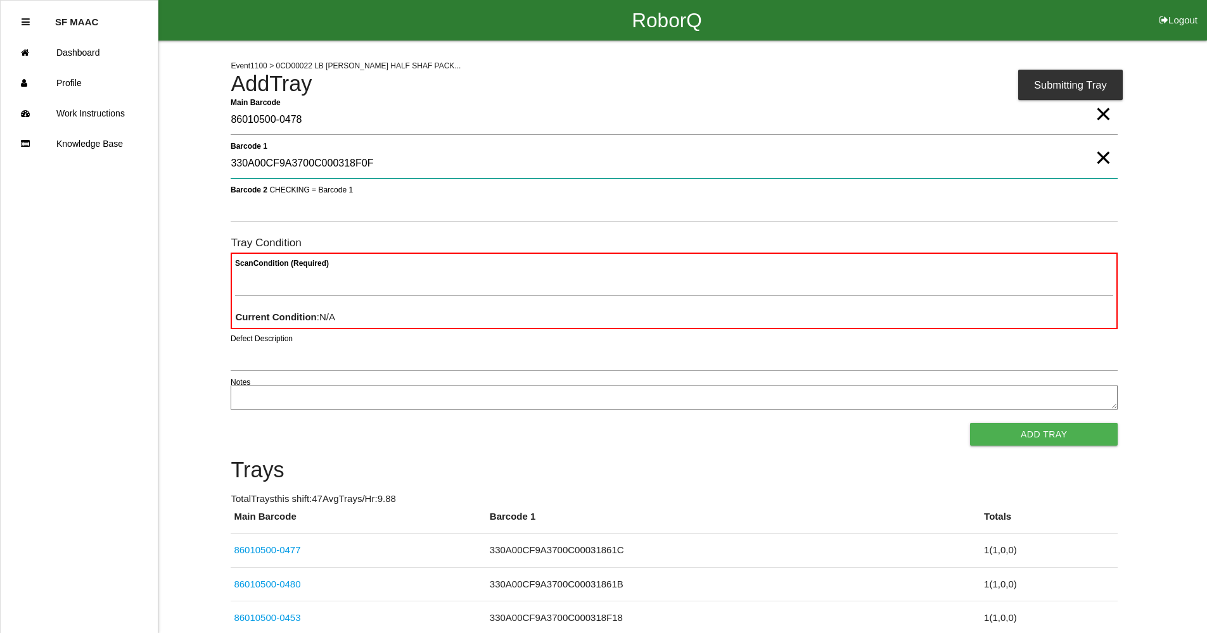
type 1 "330A00CF9A3700C000318F0F"
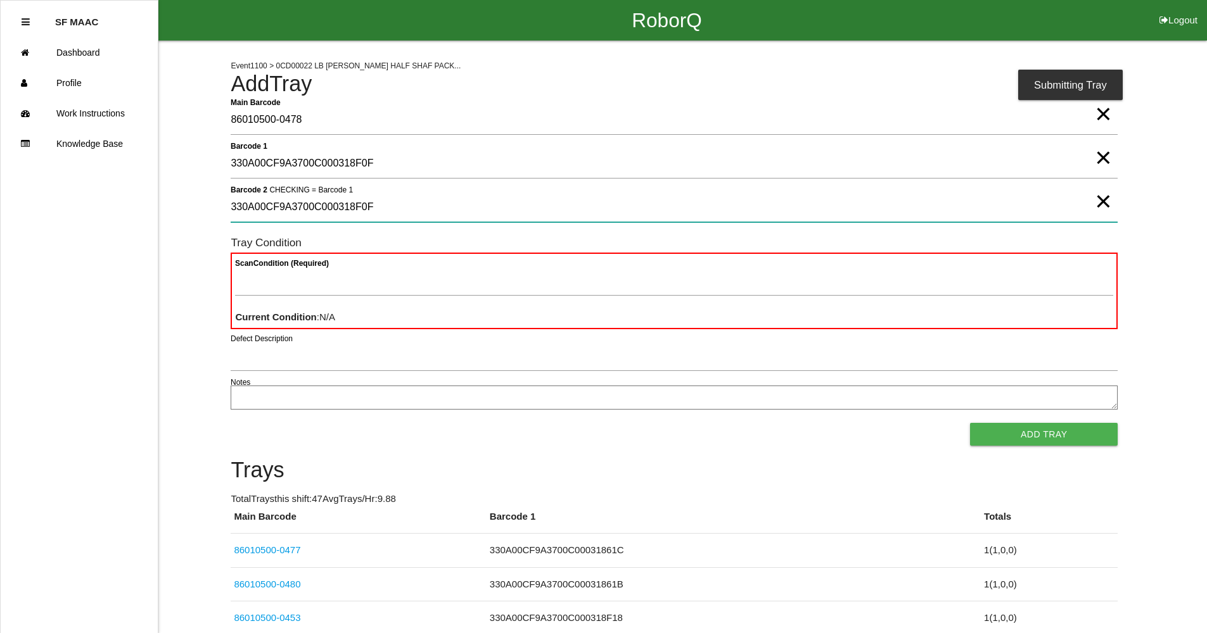
type 2 "330A00CF9A3700C000318F0F"
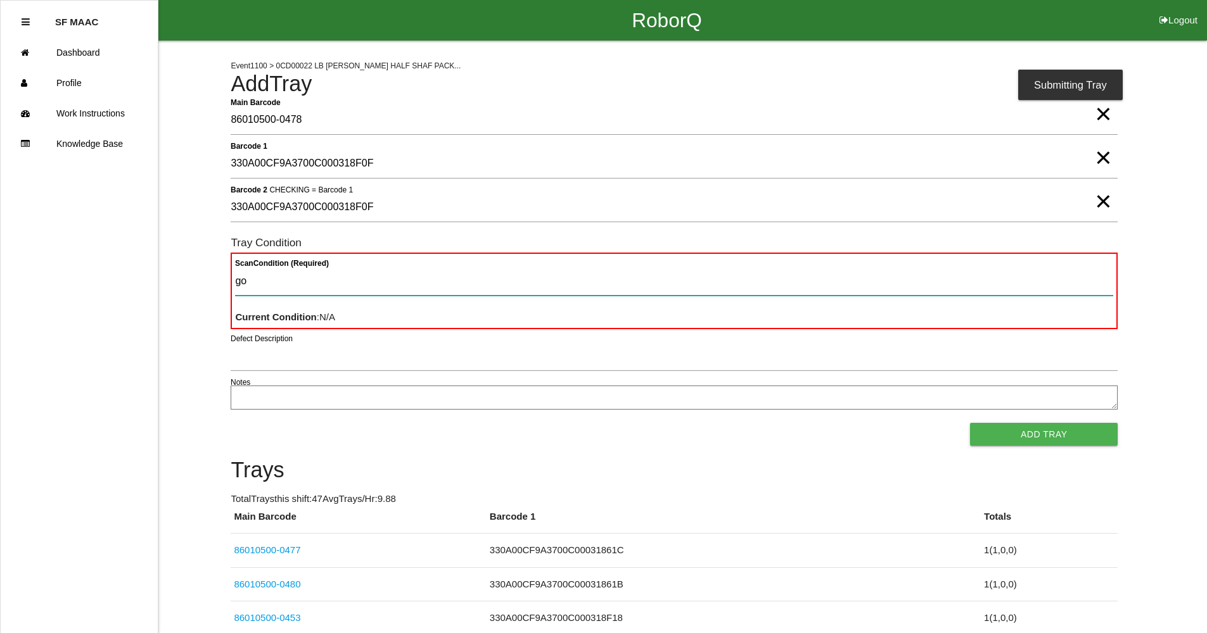
type Condition "goo"
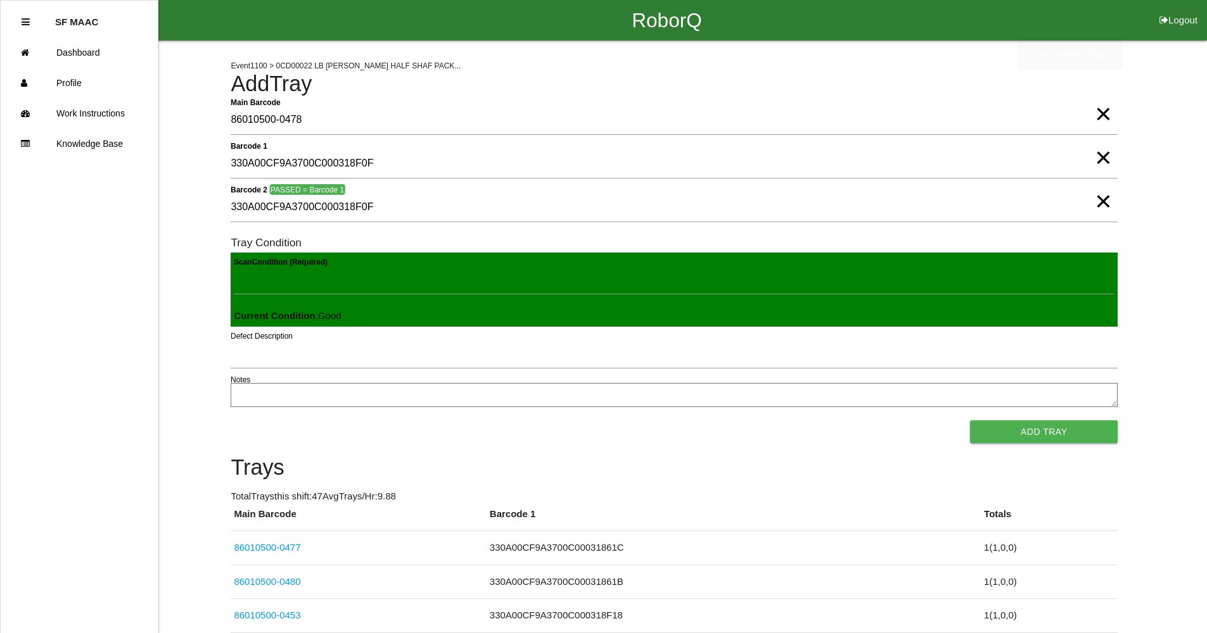
click at [970, 421] on button "Add Tray" at bounding box center [1044, 432] width 148 height 23
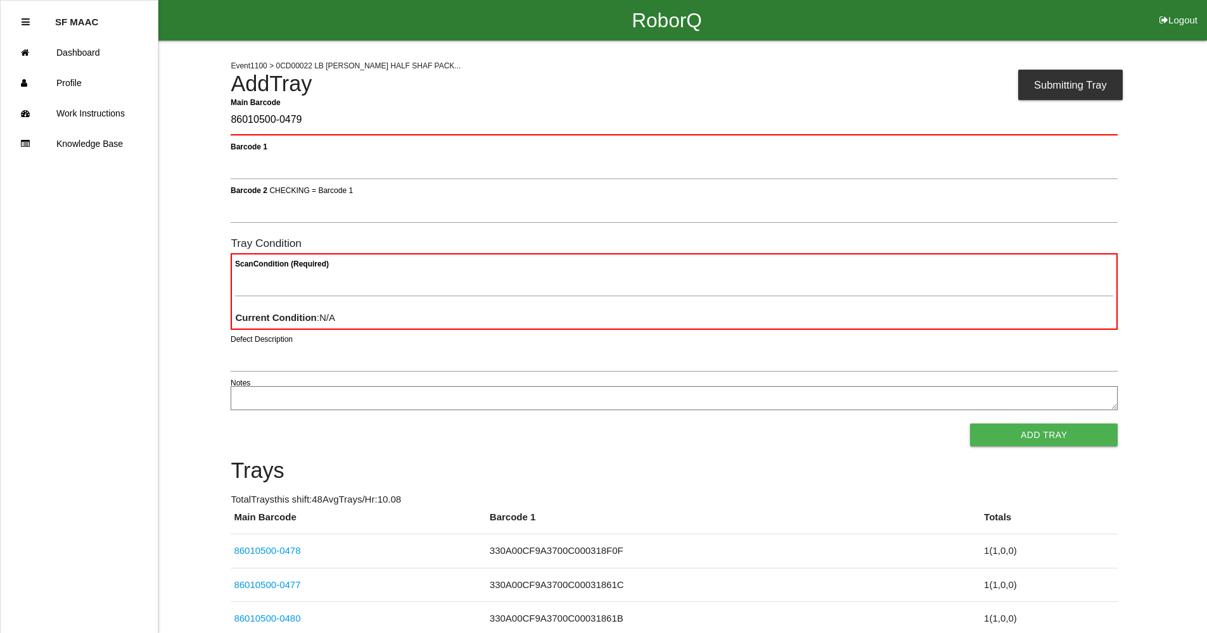
type Barcode "86010500-0479"
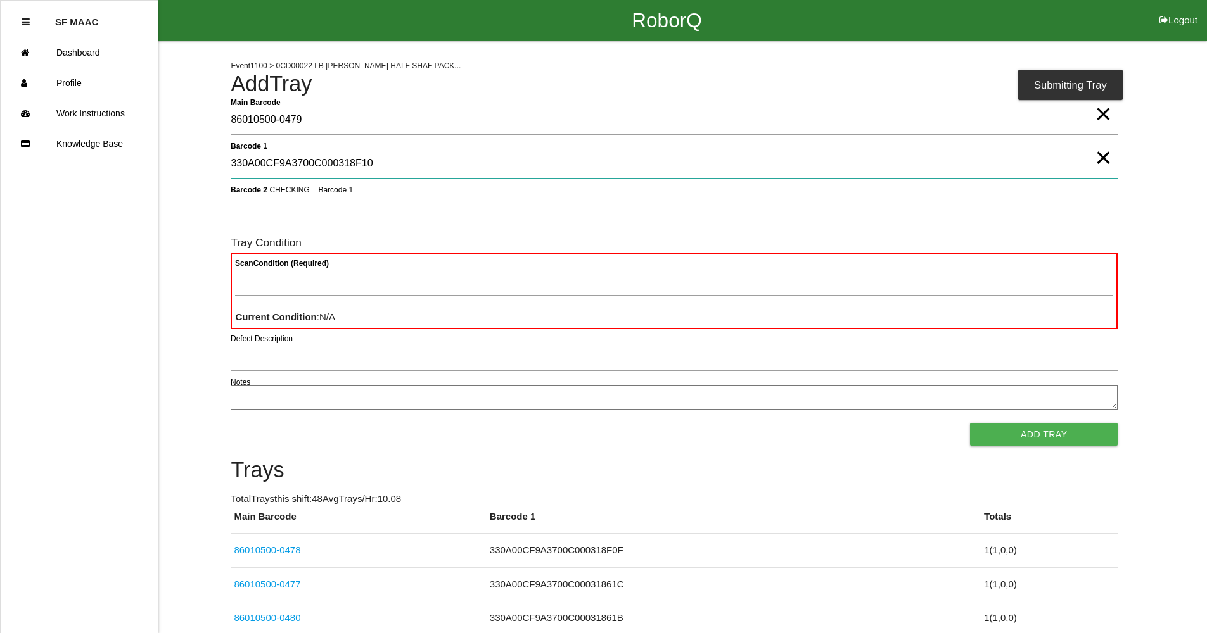
type 1 "330A00CF9A3700C000318F10"
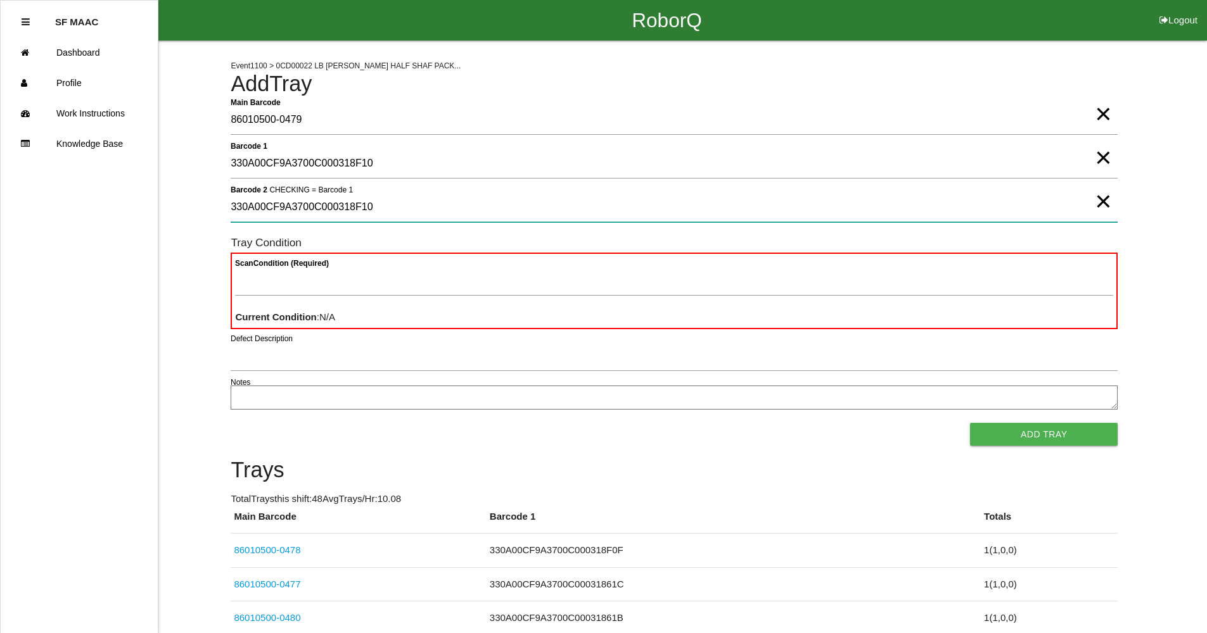
type 2 "330A00CF9A3700C000318F10"
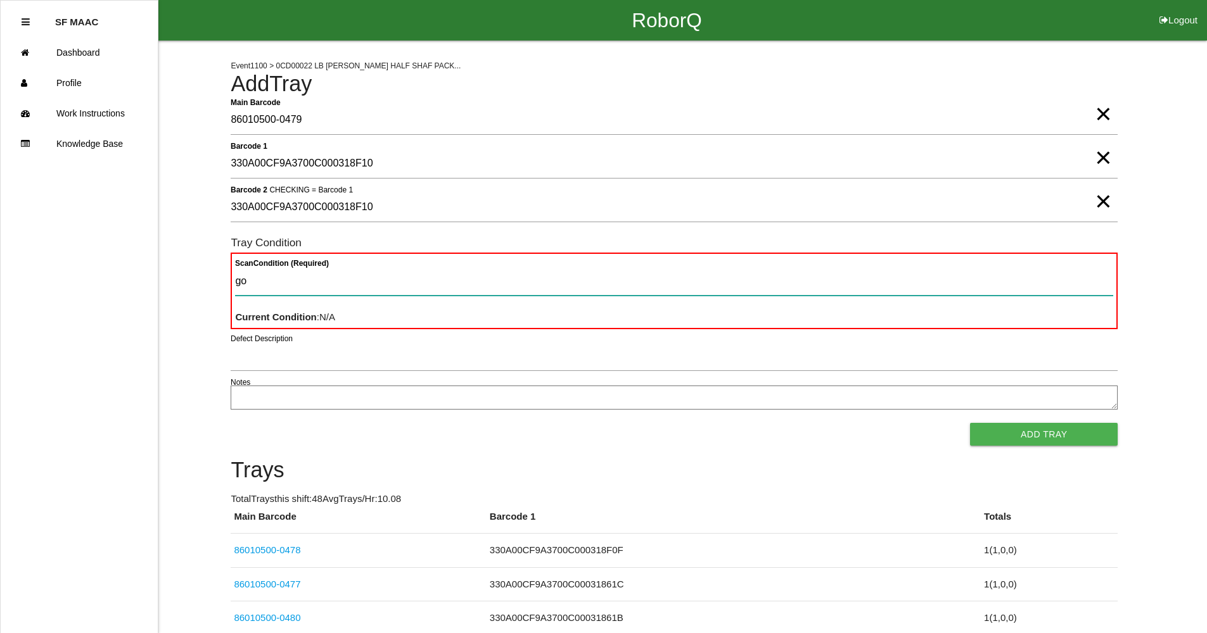
type Condition "goo"
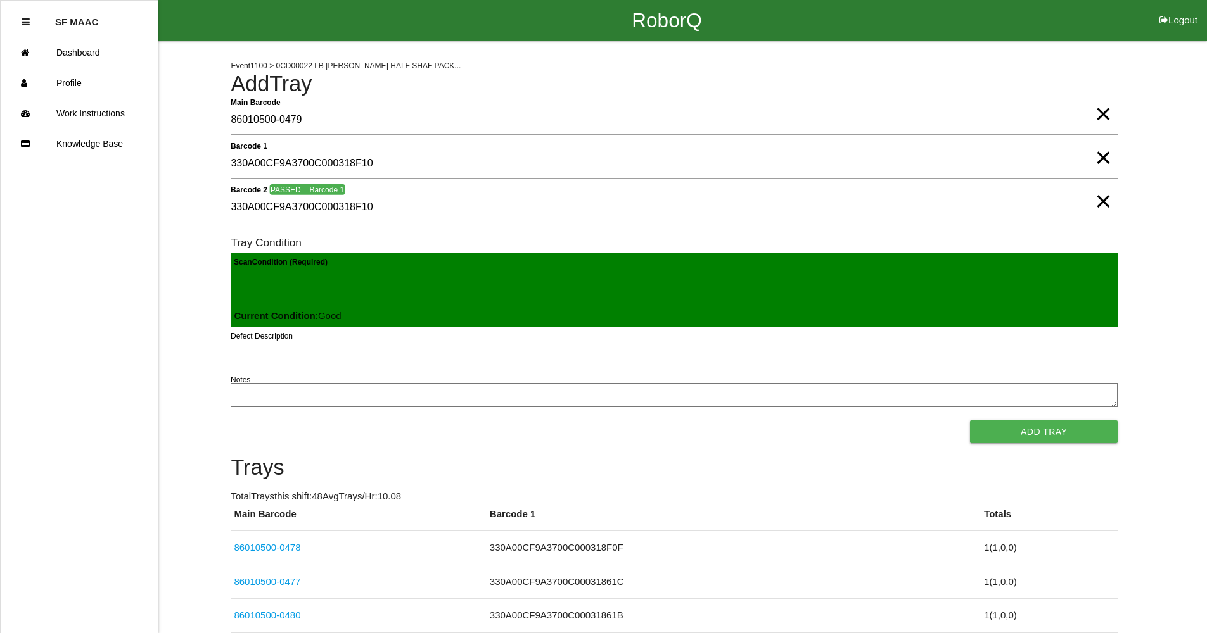
click at [970, 421] on button "Add Tray" at bounding box center [1044, 432] width 148 height 23
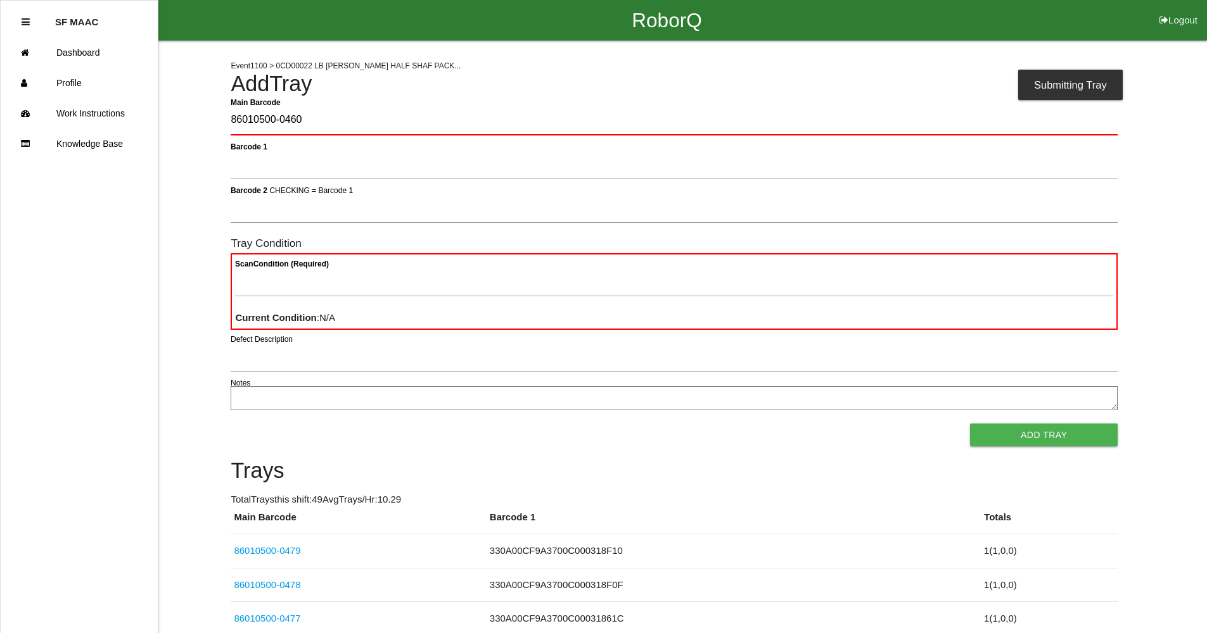
type Barcode "86010500-0460"
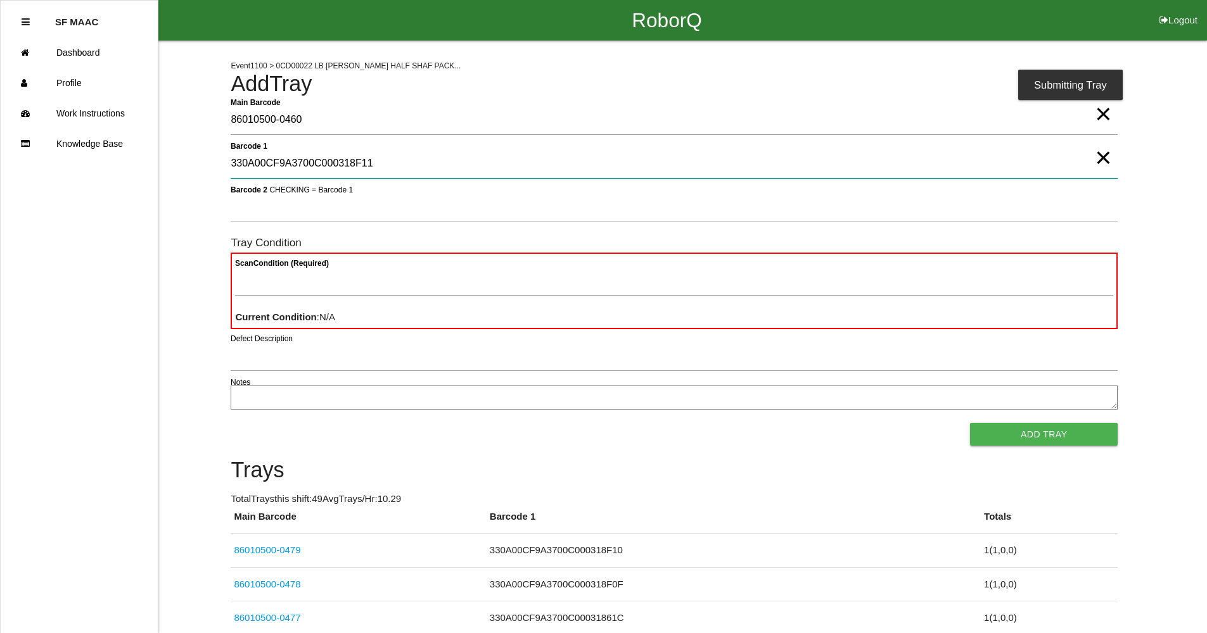
type 1 "330A00CF9A3700C000318F11"
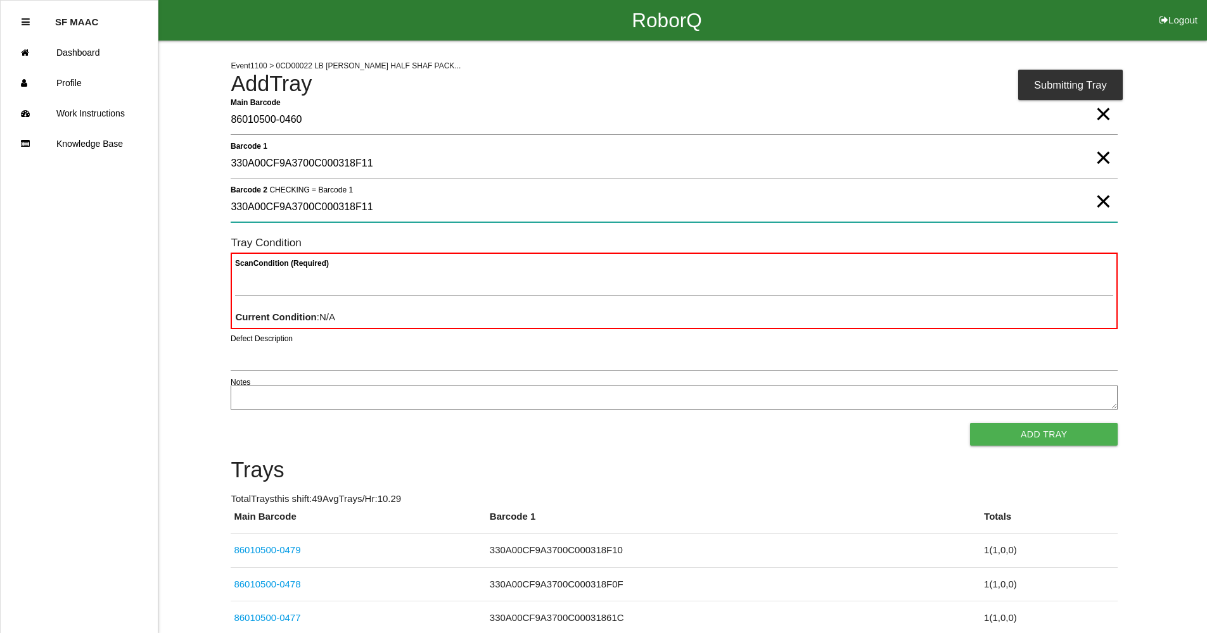
type 2 "330A00CF9A3700C000318F11"
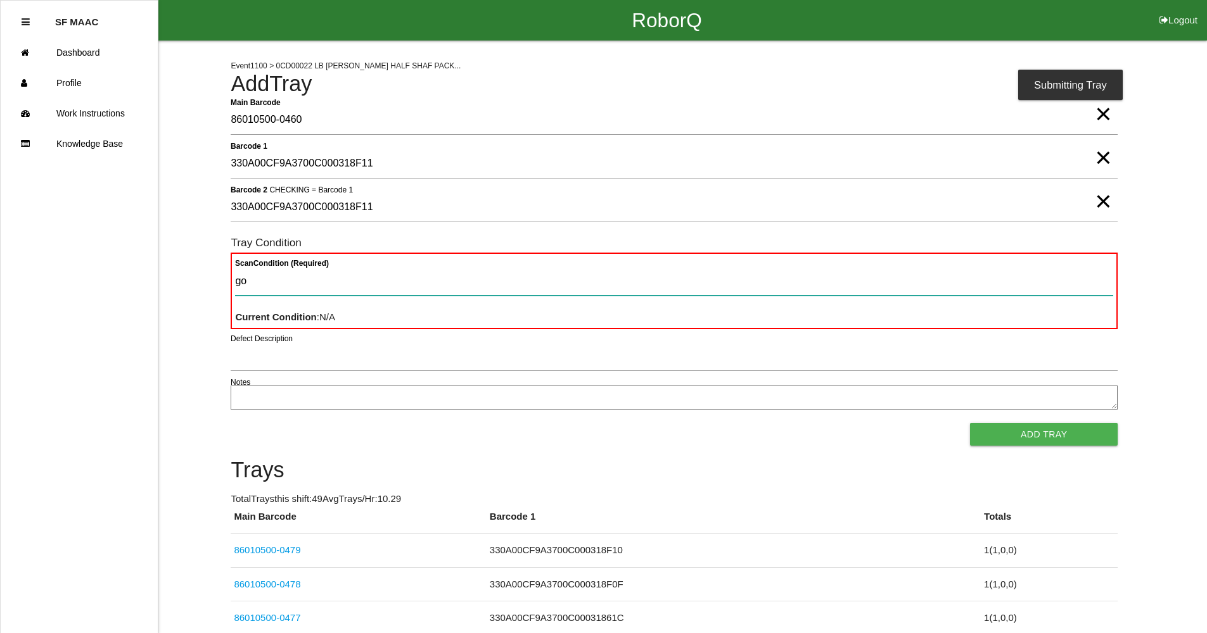
type Condition "goo"
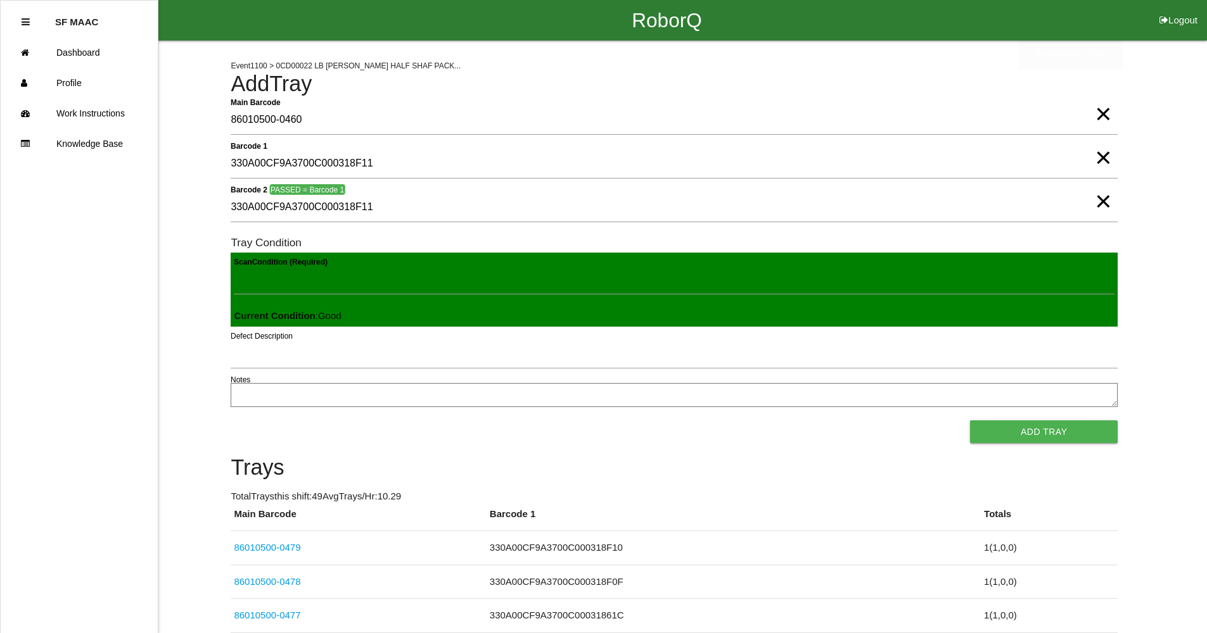
click button "Add Tray" at bounding box center [1044, 432] width 148 height 23
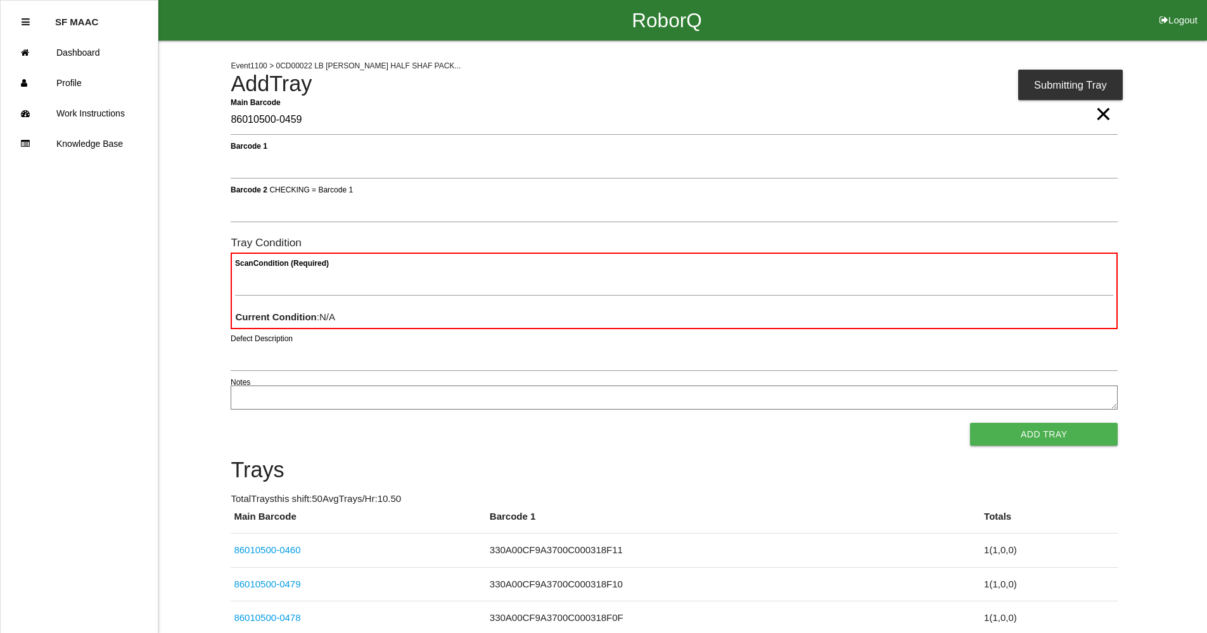
type Barcode "86010500-0459"
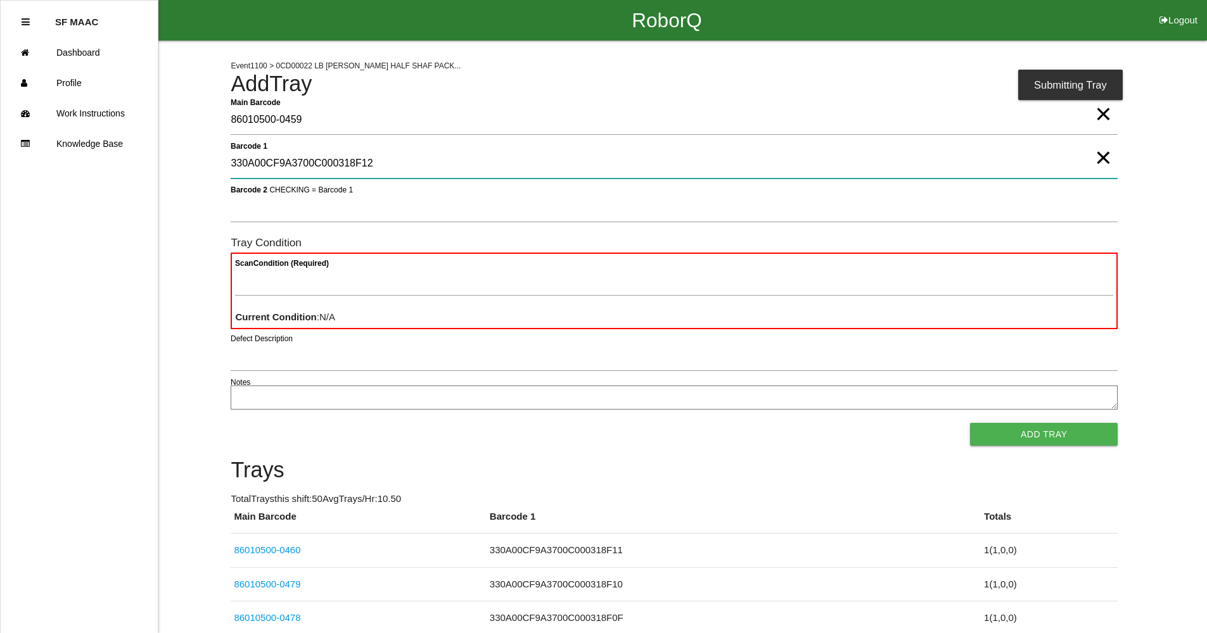
type 1 "330A00CF9A3700C000318F12"
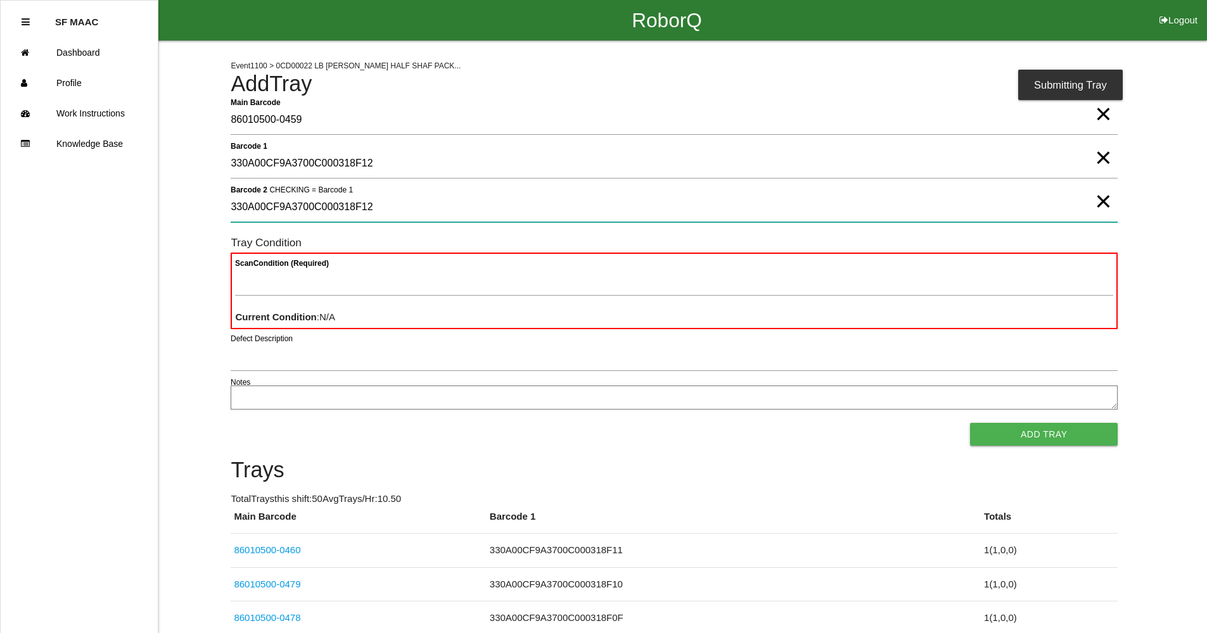
type 2 "330A00CF9A3700C000318F12"
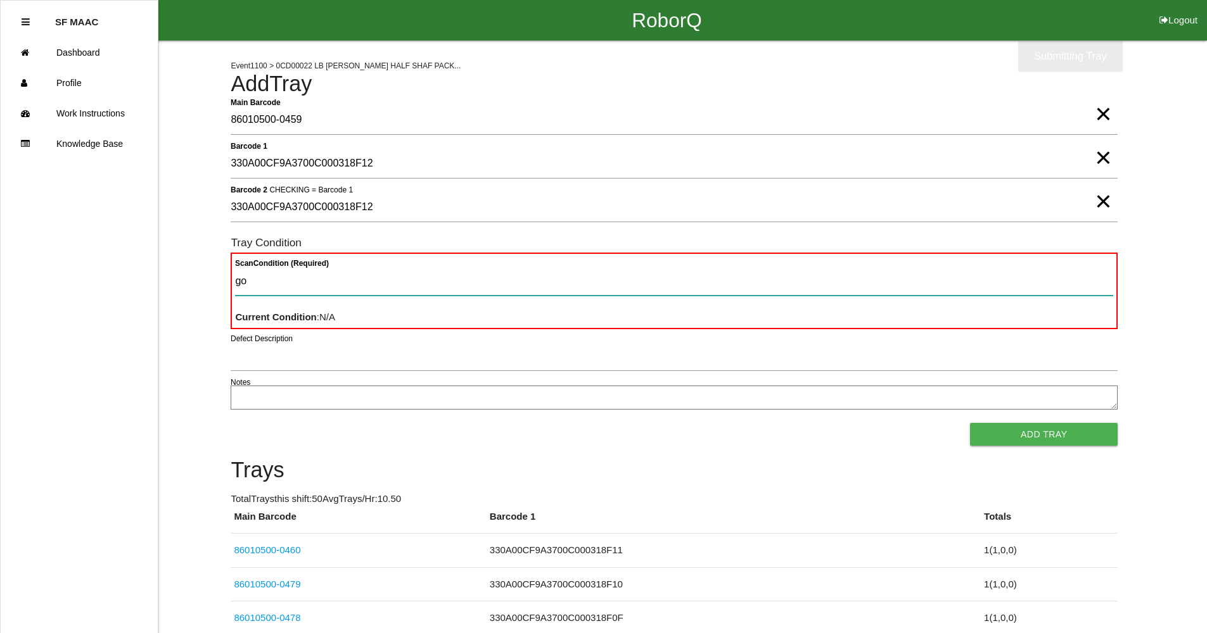
type Condition "goo"
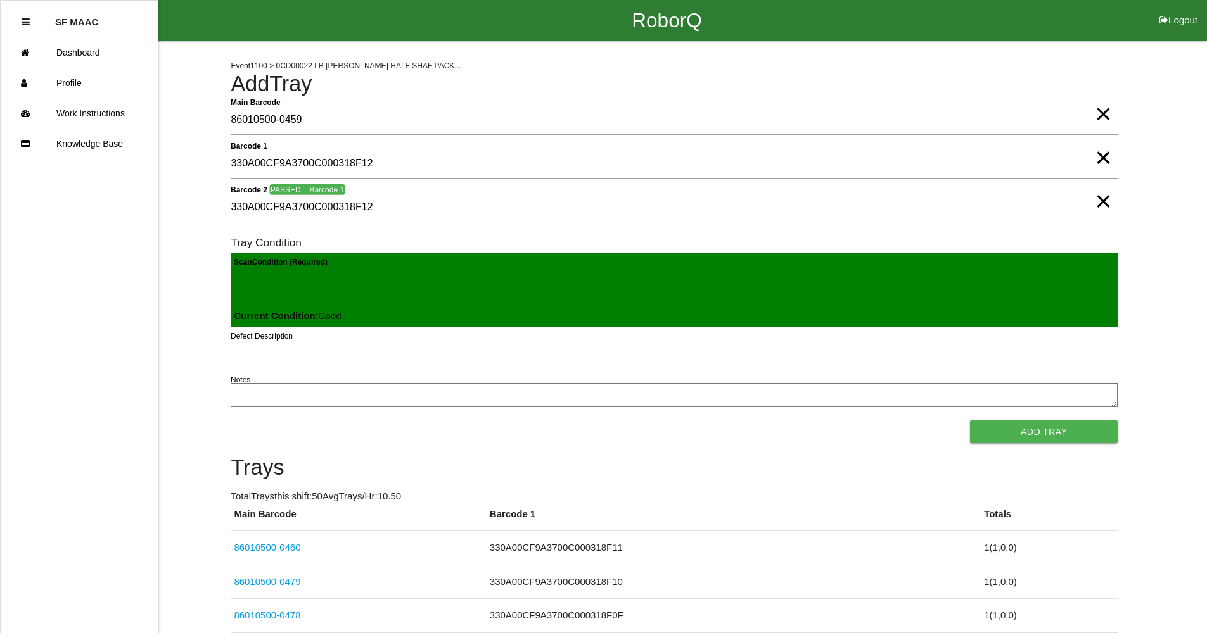
click at [970, 421] on button "Add Tray" at bounding box center [1044, 432] width 148 height 23
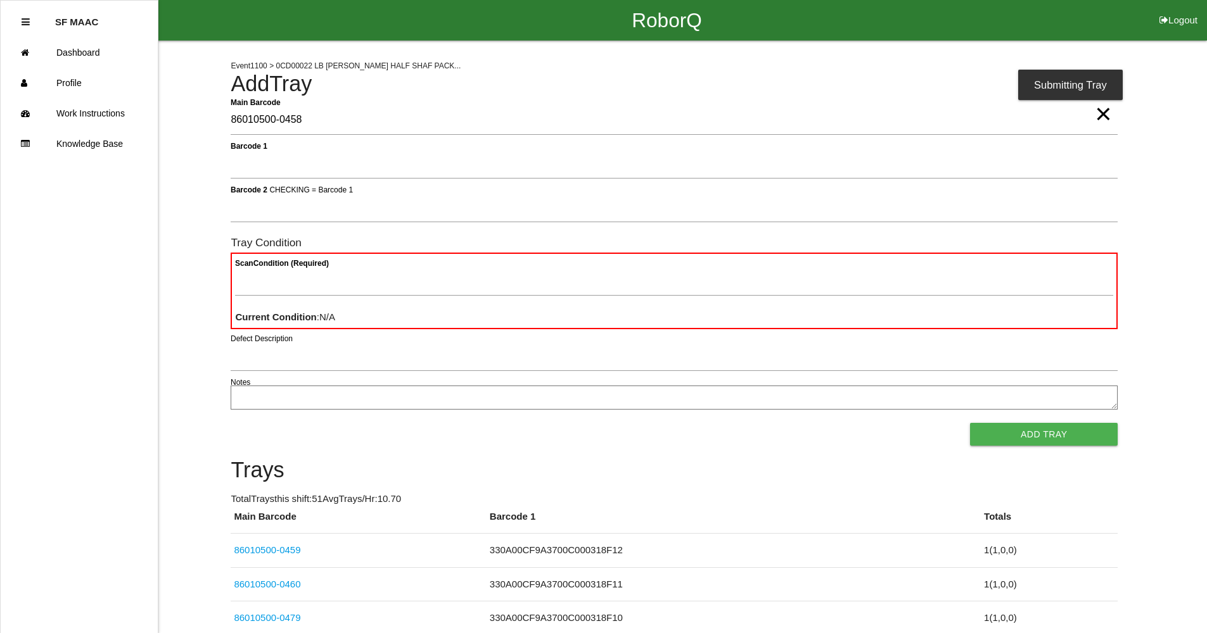
type Barcode "86010500-0458"
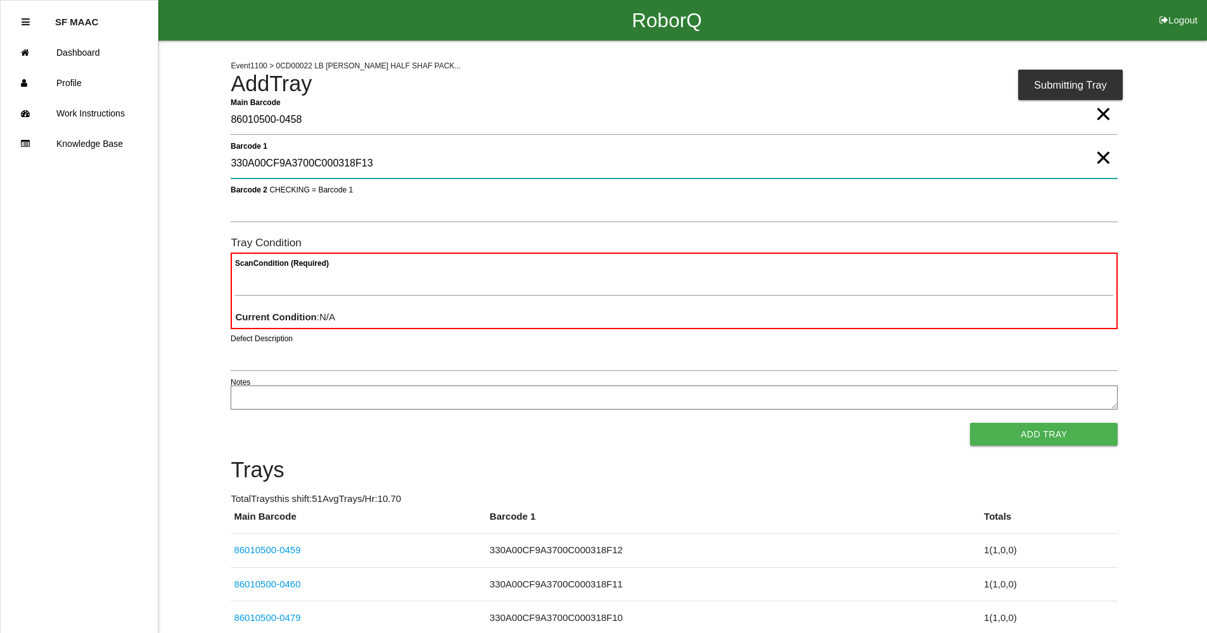
type 1 "330A00CF9A3700C000318F13"
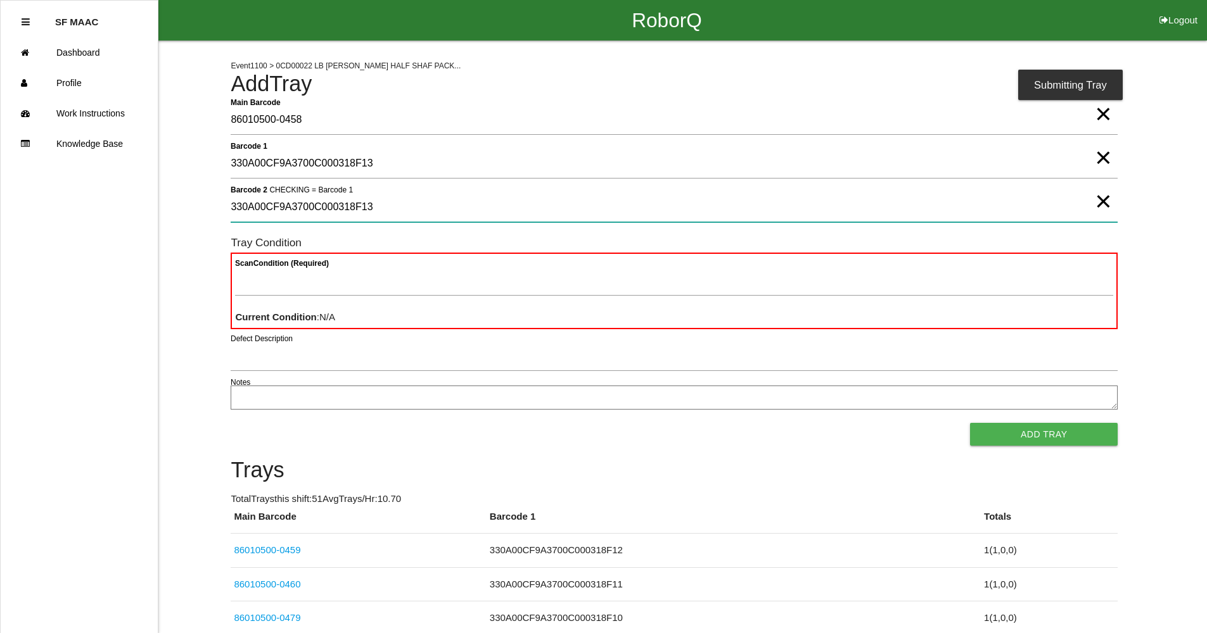
type 2 "330A00CF9A3700C000318F13"
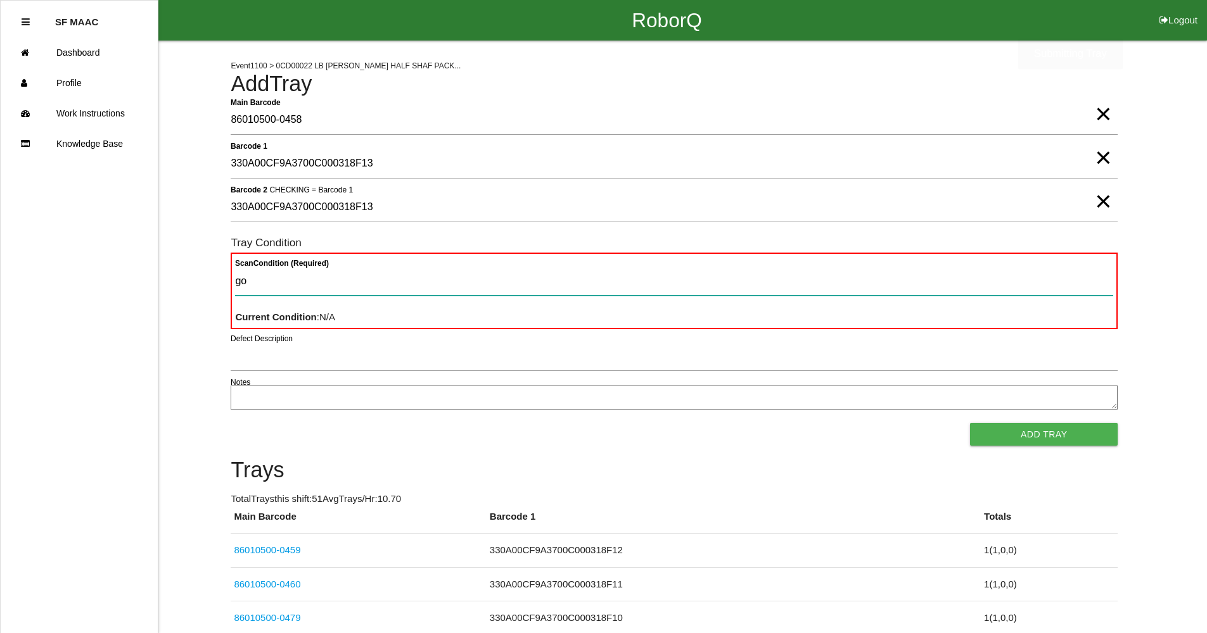
type Condition "goo"
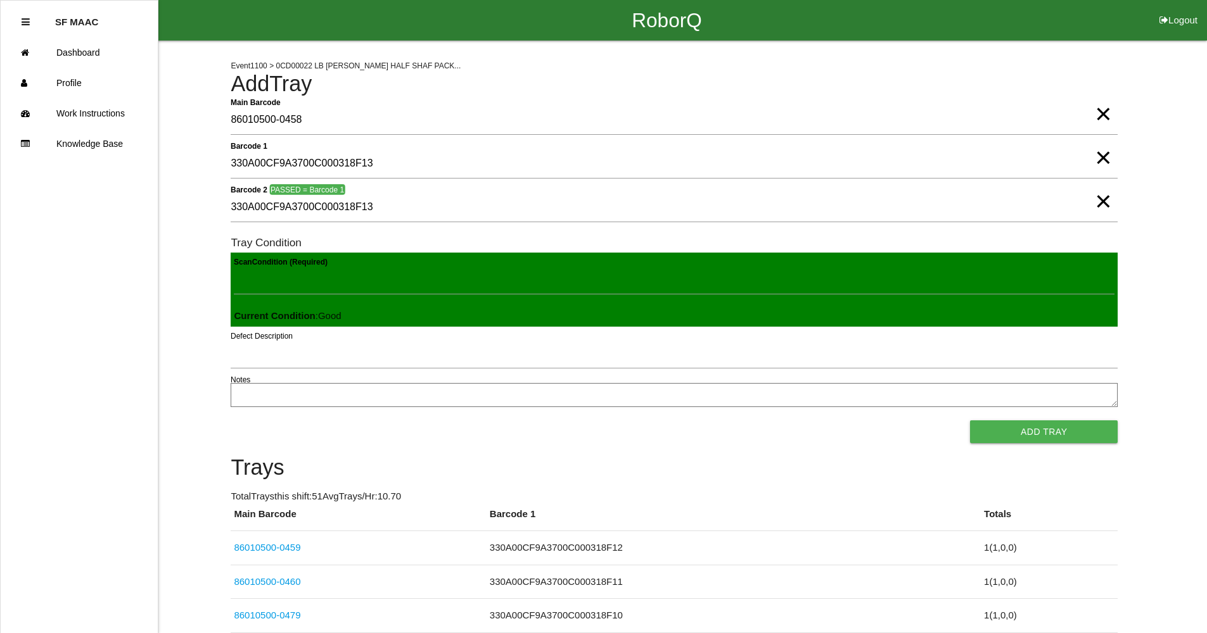
click at [970, 421] on button "Add Tray" at bounding box center [1044, 432] width 148 height 23
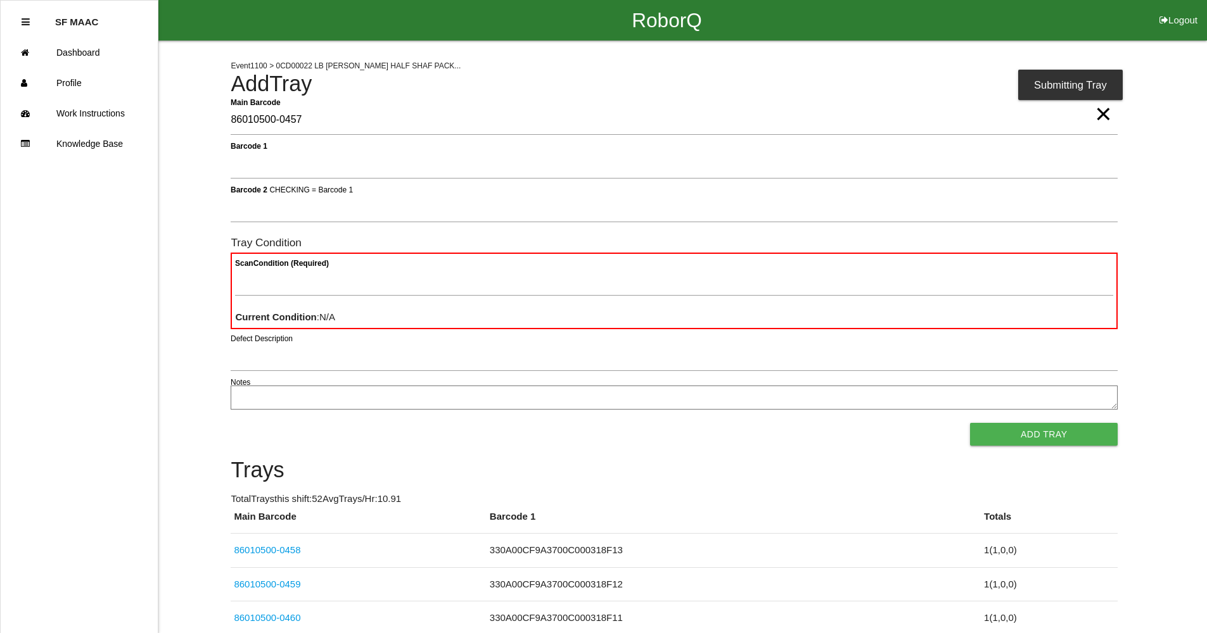
type Barcode "86010500-0457"
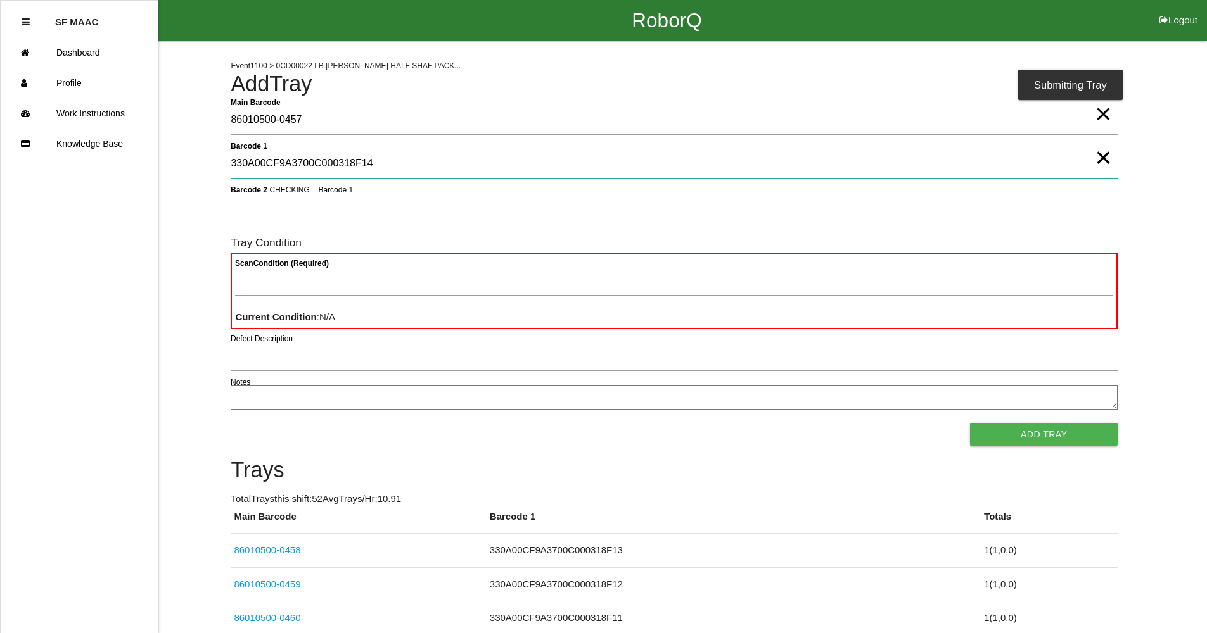
type 1 "330A00CF9A3700C000318F14"
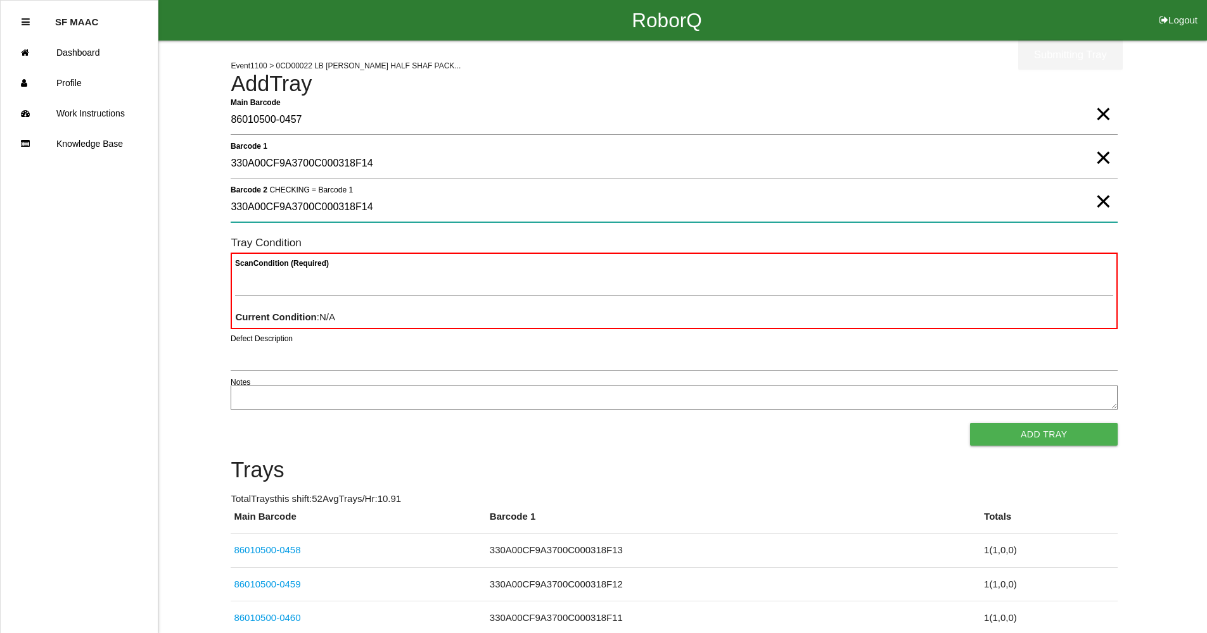
type 2 "330A00CF9A3700C000318F14"
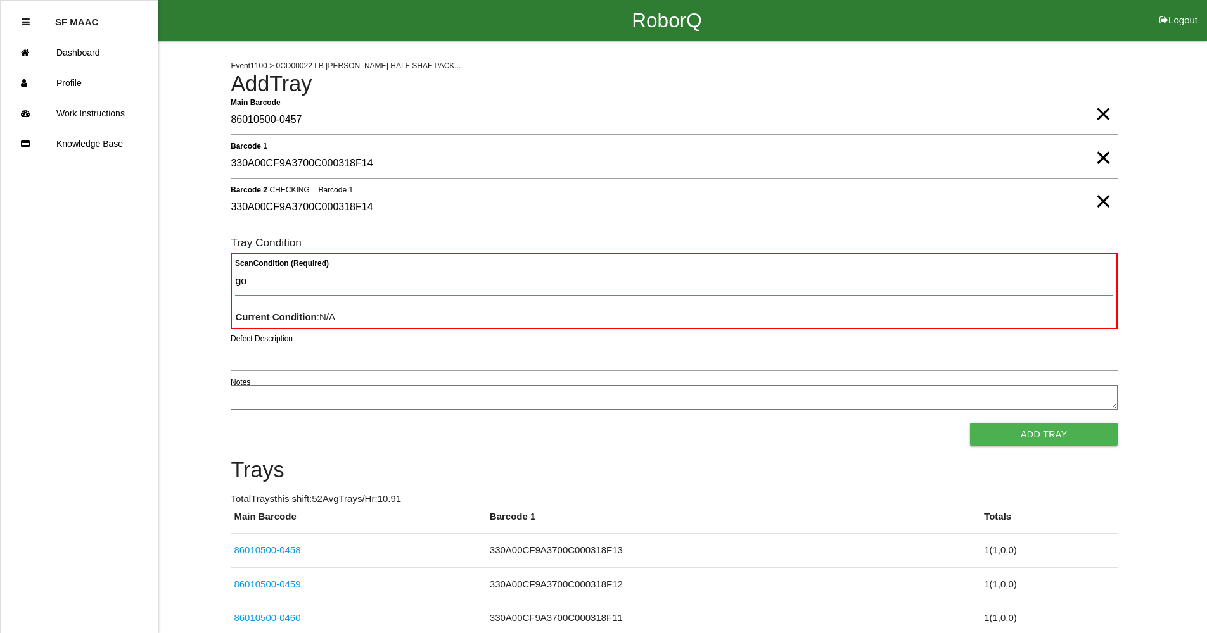
type Condition "goo"
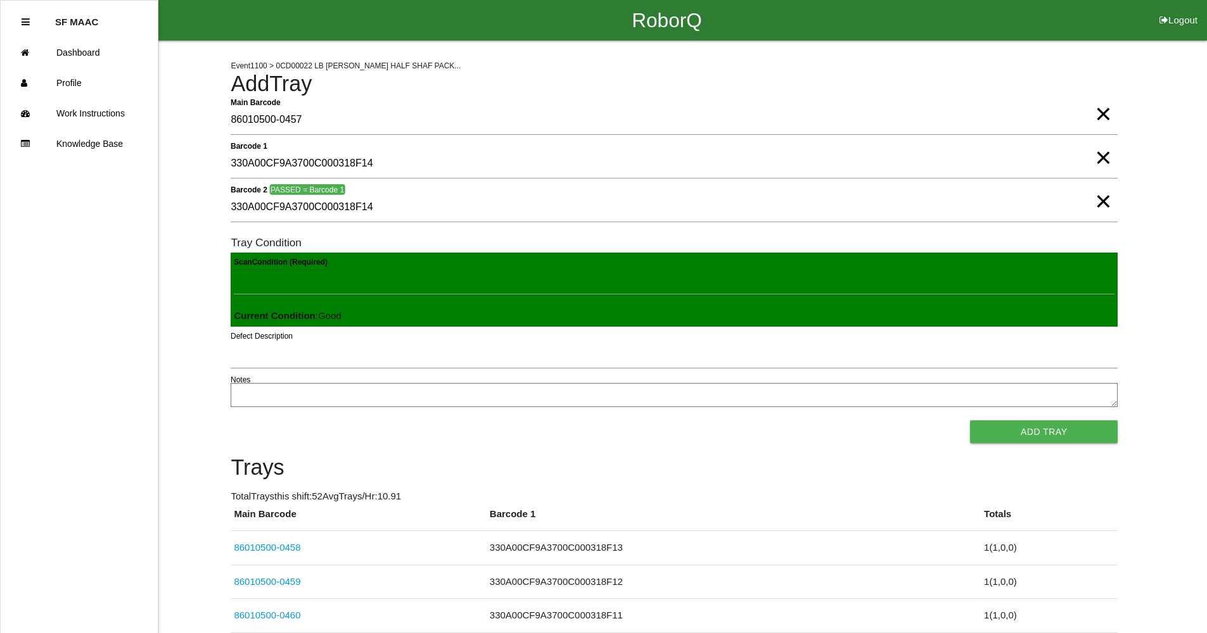
click at [970, 421] on button "Add Tray" at bounding box center [1044, 432] width 148 height 23
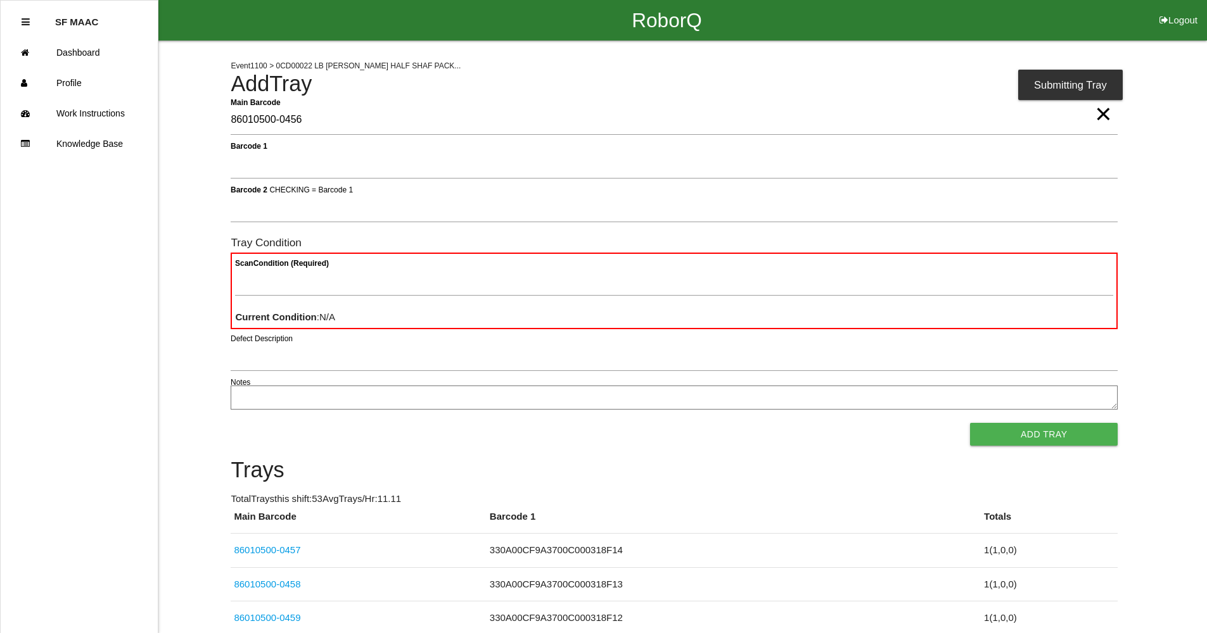
type Barcode "86010500-0456"
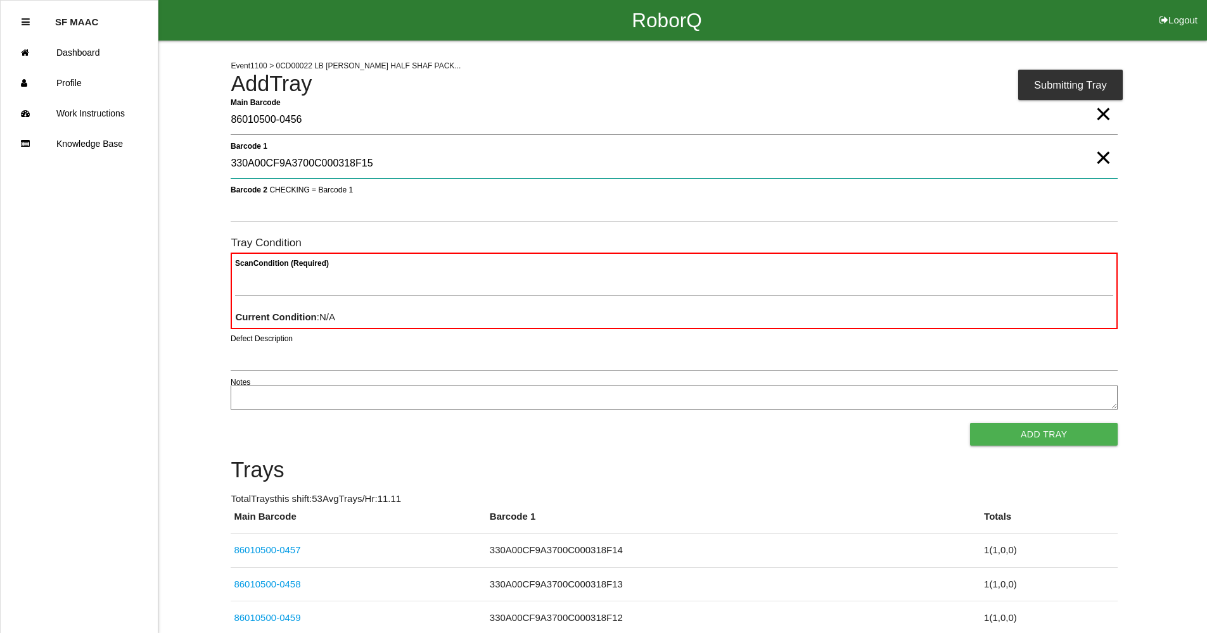
type 1 "330A00CF9A3700C000318F15"
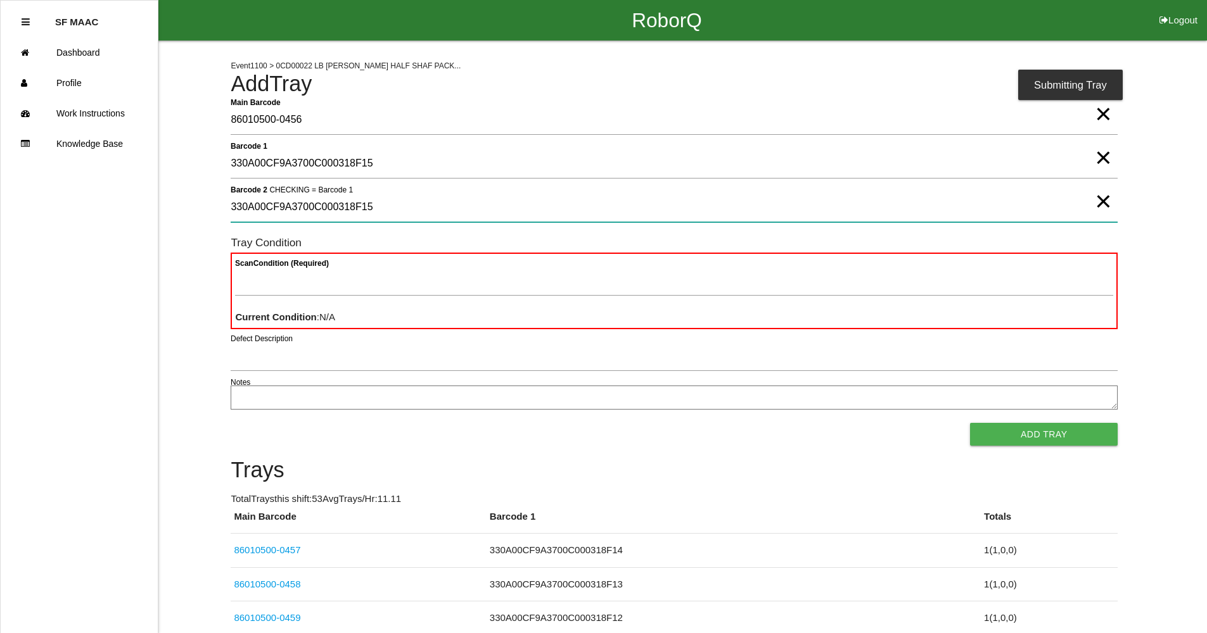
type 2 "330A00CF9A3700C000318F15"
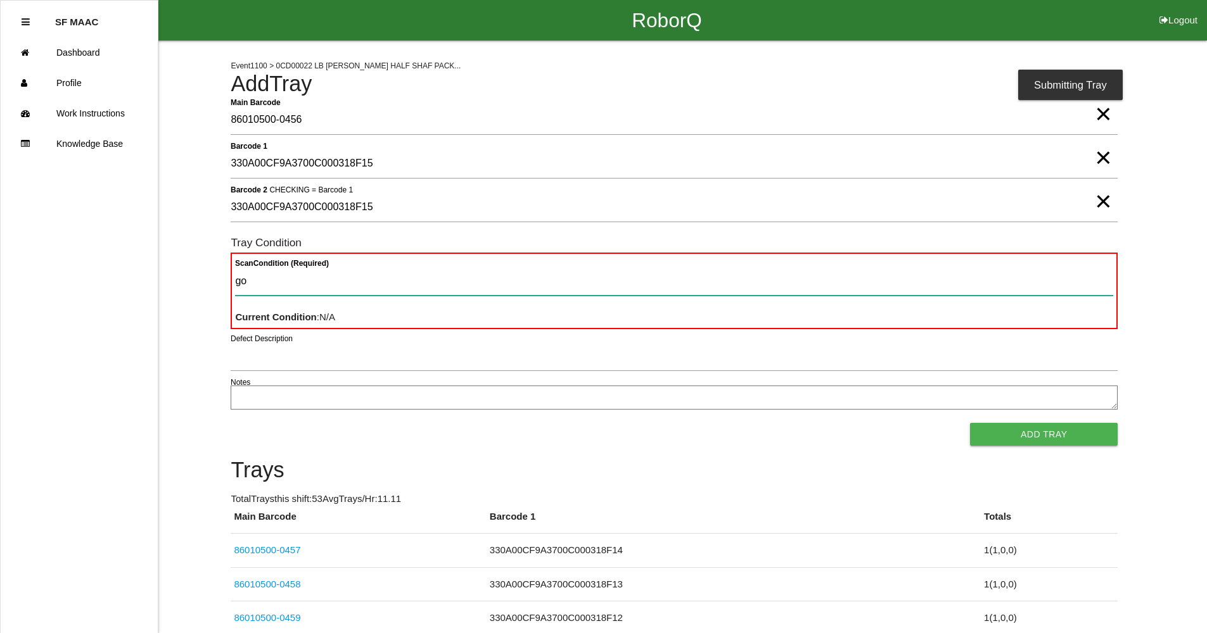
type Condition "goo"
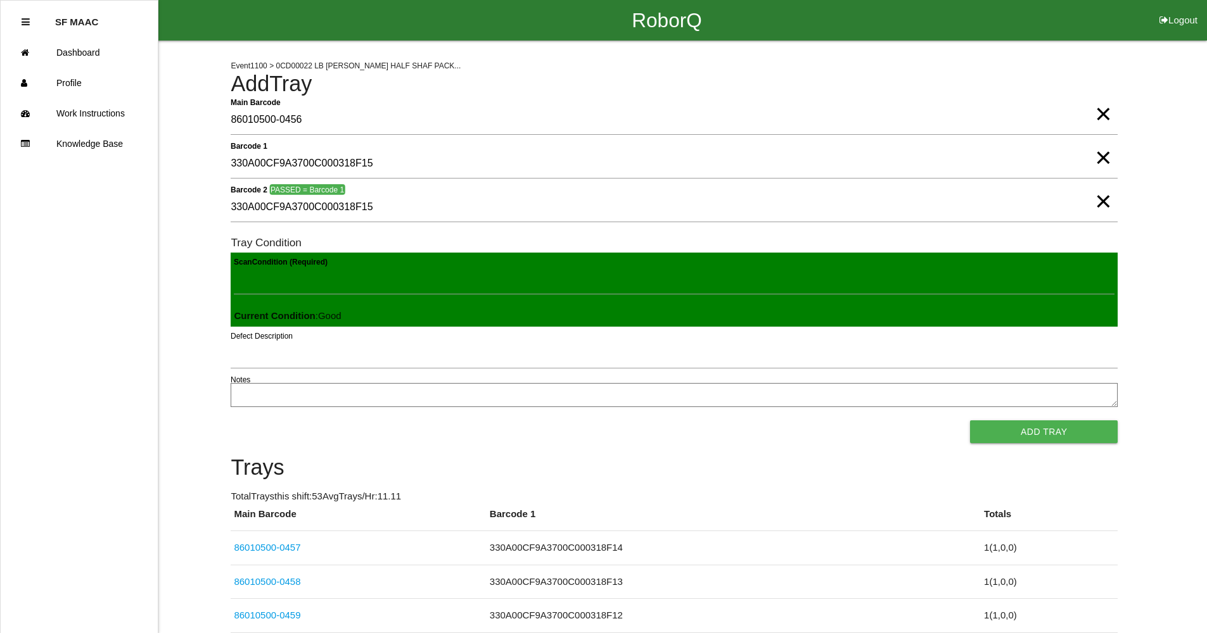
click at [970, 421] on button "Add Tray" at bounding box center [1044, 432] width 148 height 23
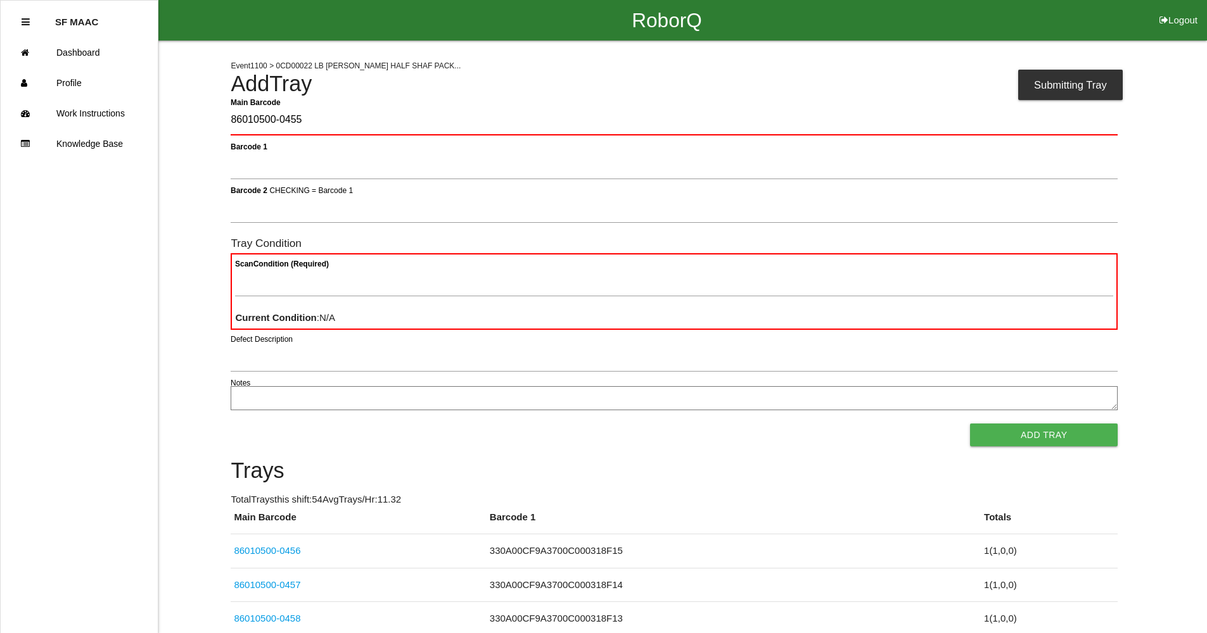
type Barcode "86010500-0455"
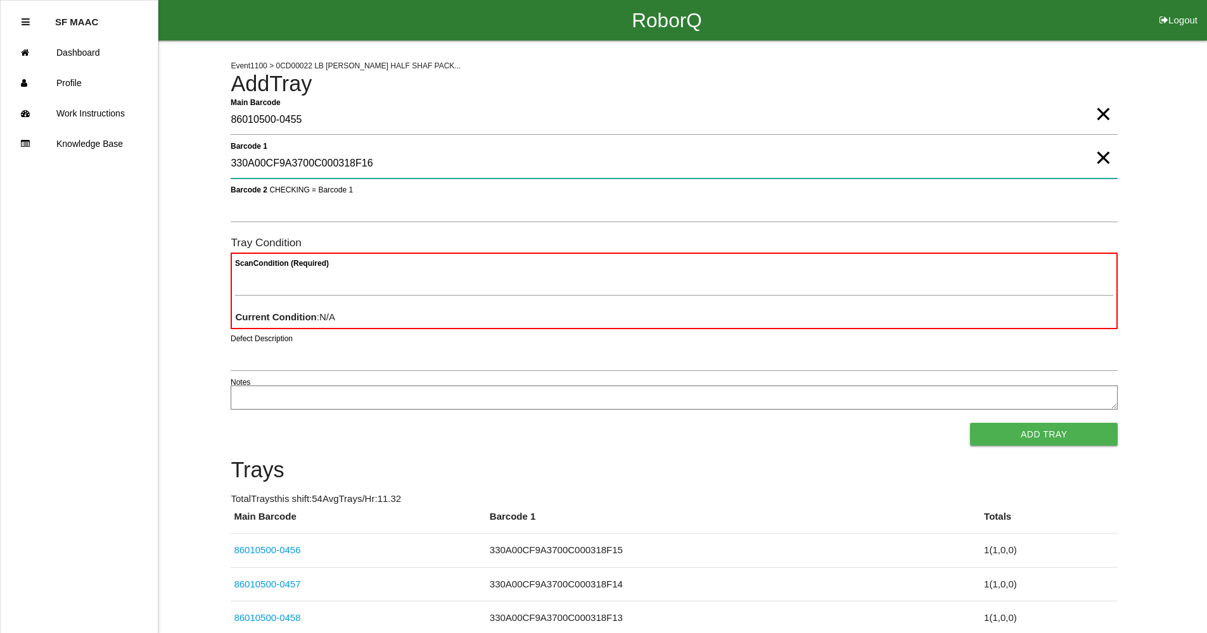
type 1 "330A00CF9A3700C000318F16"
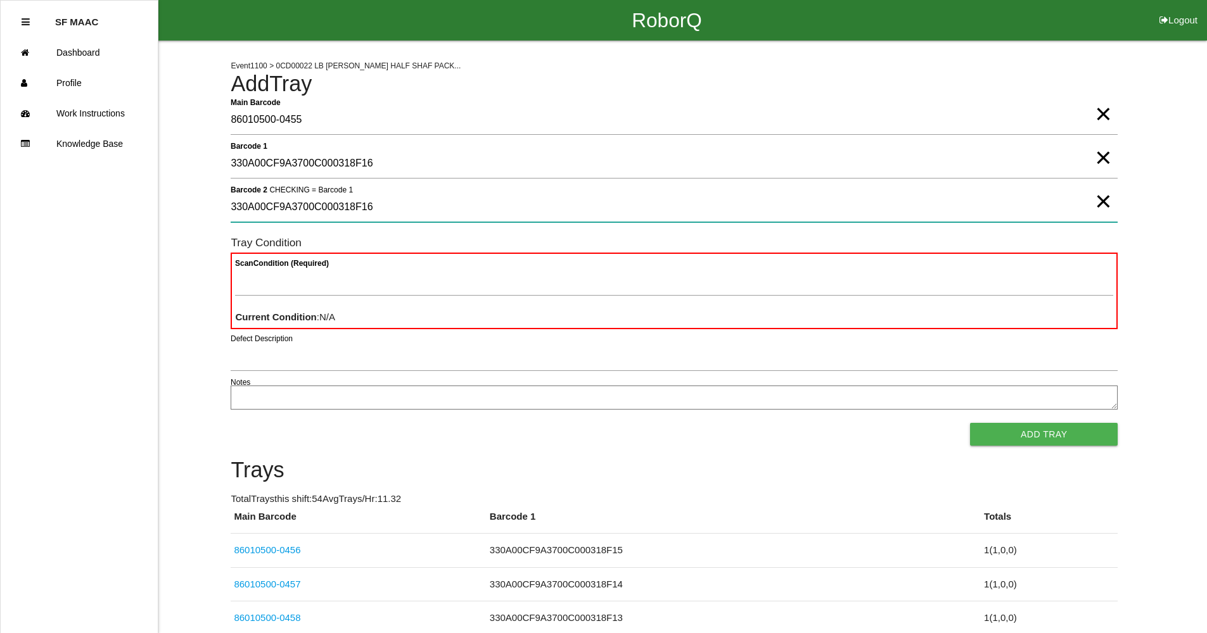
type 2 "330A00CF9A3700C000318F16"
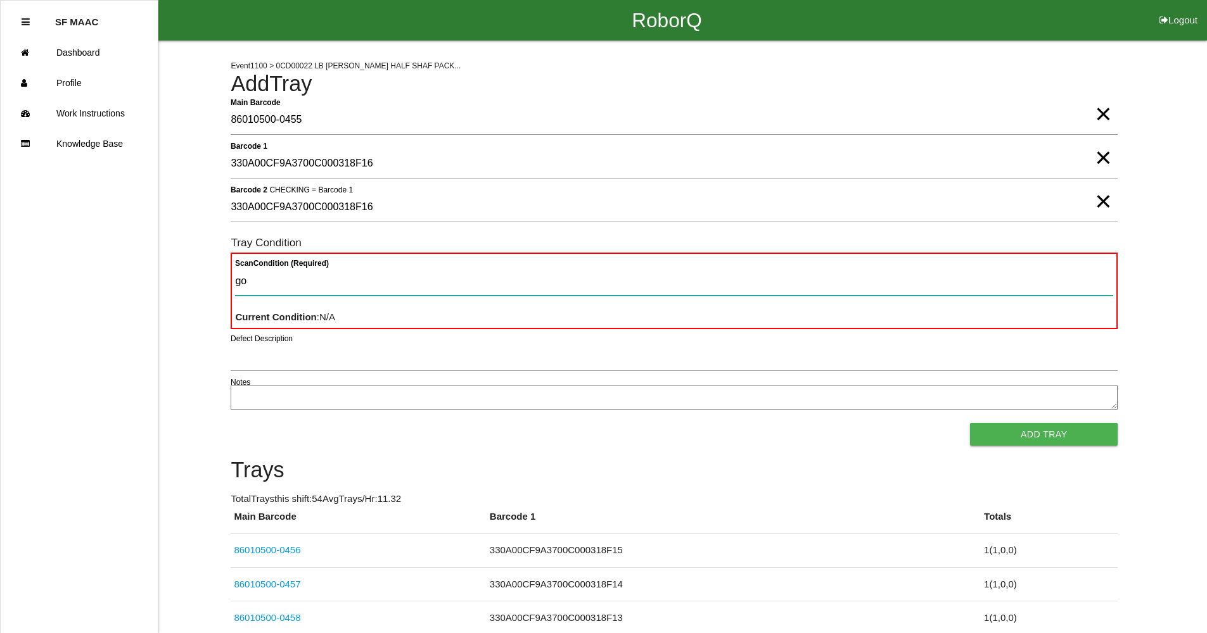
type Condition "goo"
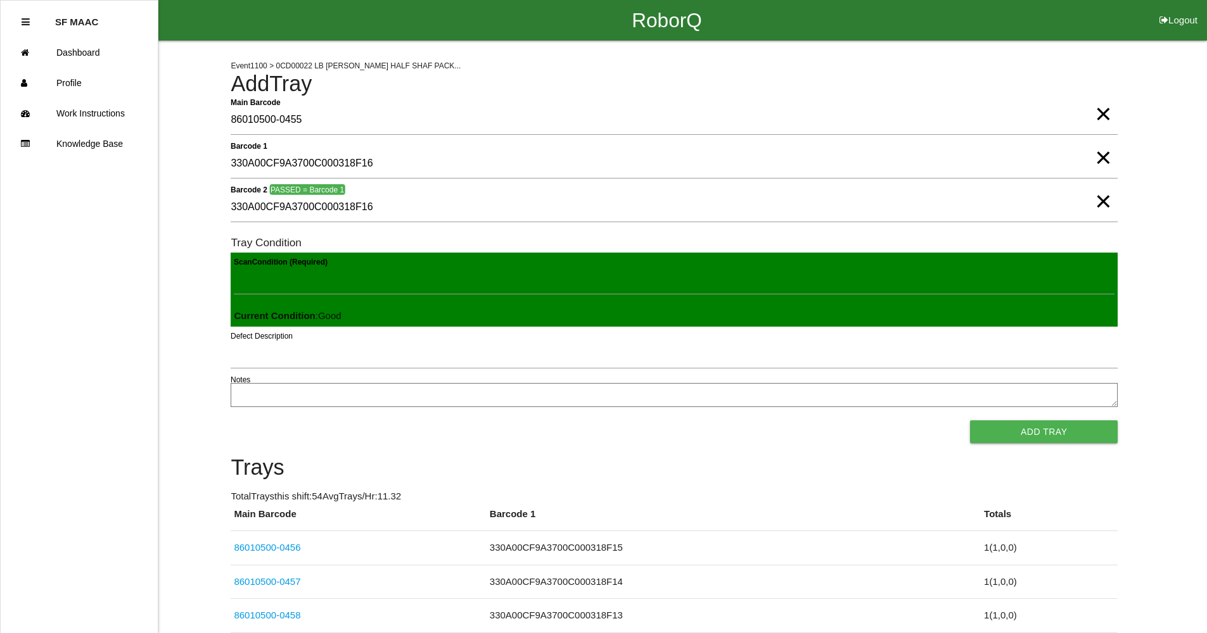
click at [970, 421] on button "Add Tray" at bounding box center [1044, 432] width 148 height 23
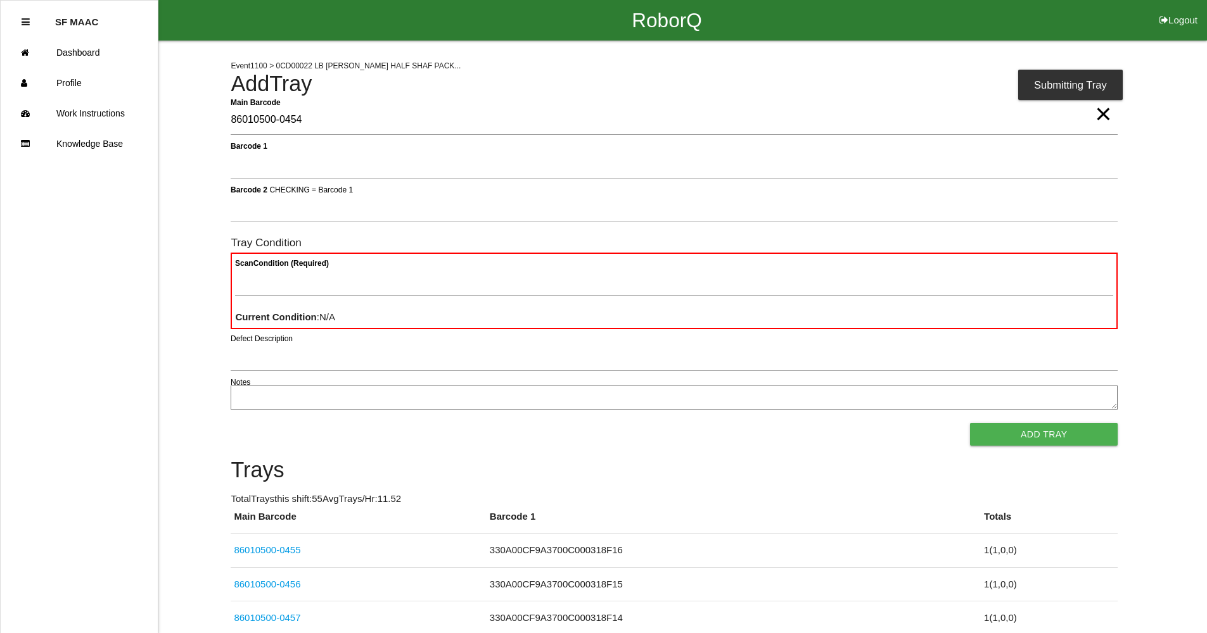
type Barcode "86010500-0454"
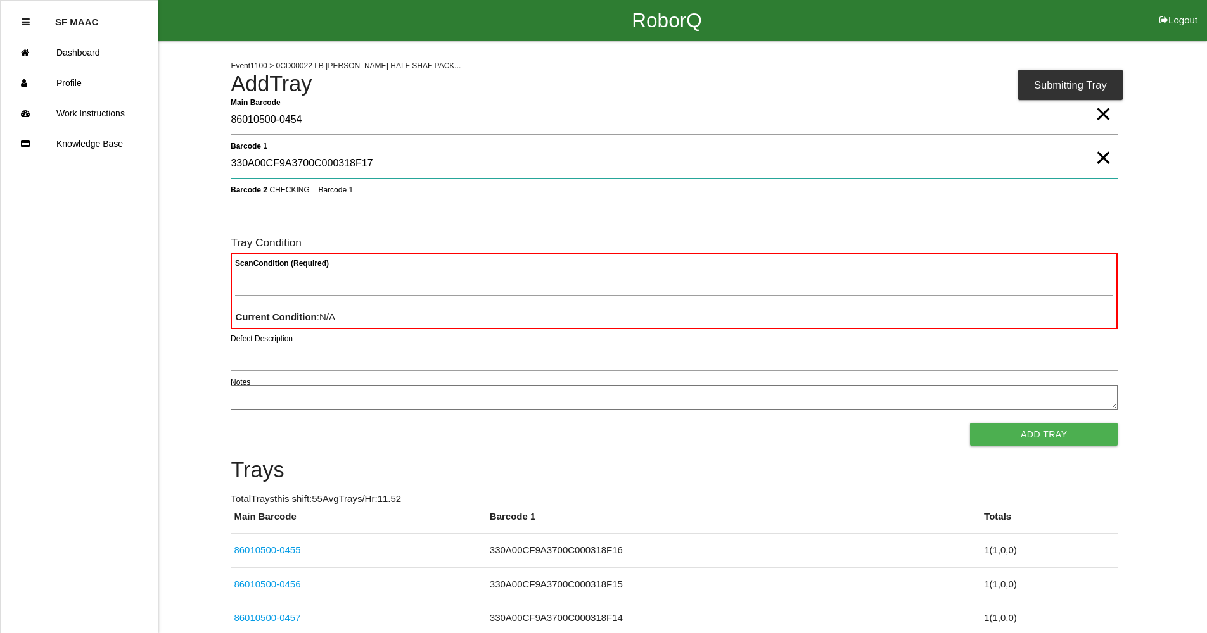
type 1 "330A00CF9A3700C000318F17"
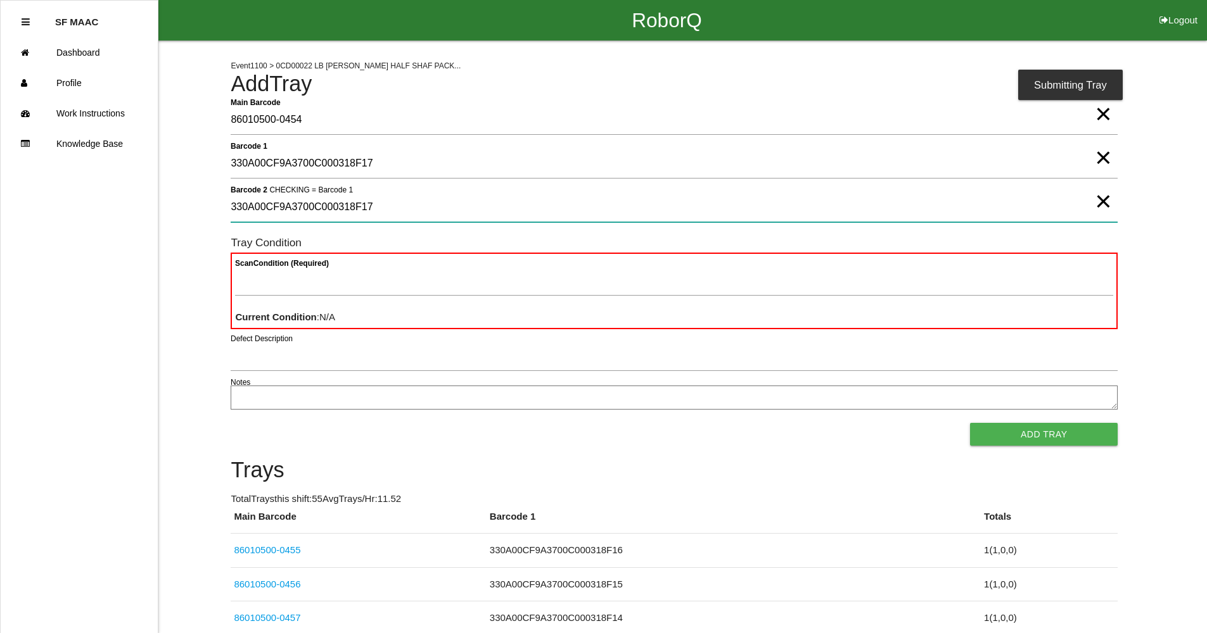
type 2 "330A00CF9A3700C000318F17"
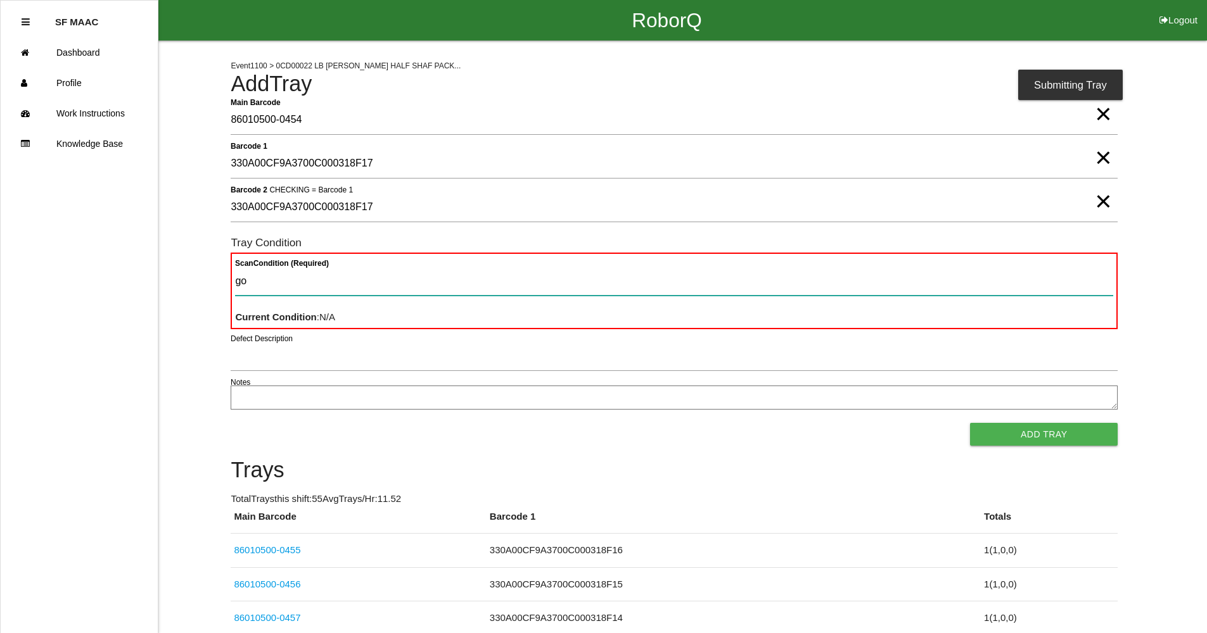
type Condition "goo"
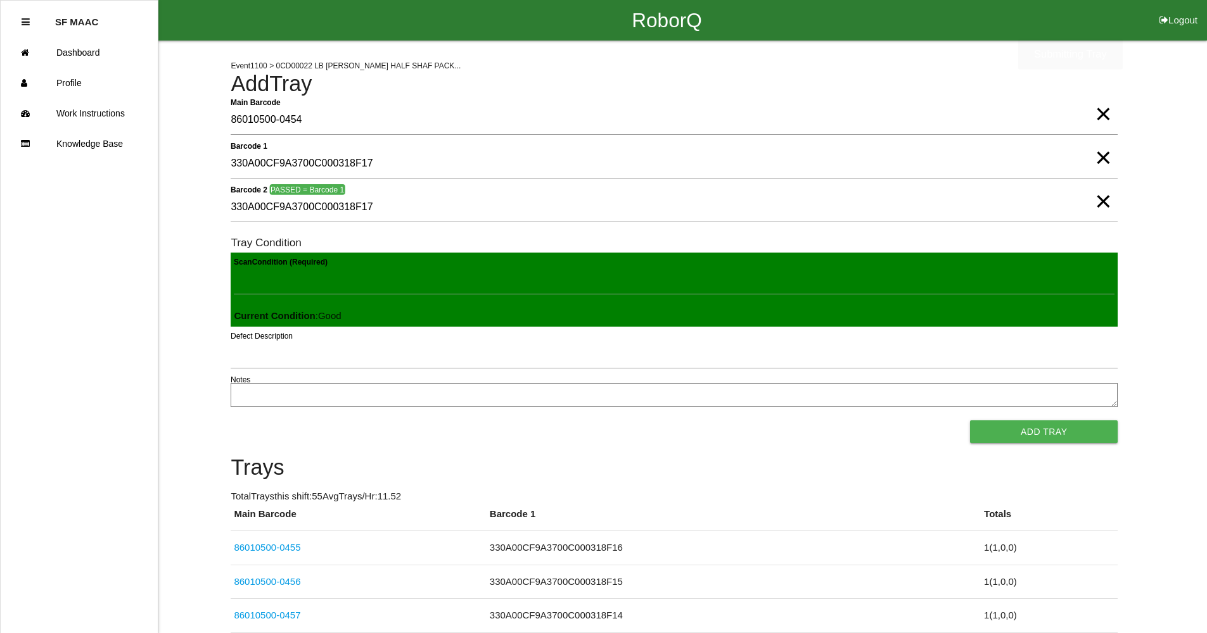
click at [970, 421] on button "Add Tray" at bounding box center [1044, 432] width 148 height 23
